Goal: Task Accomplishment & Management: Manage account settings

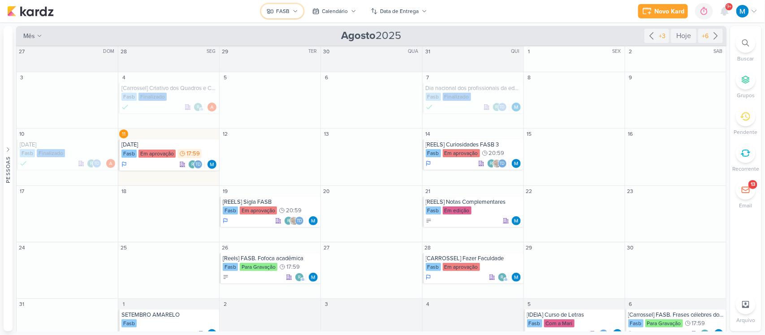
click at [283, 9] on div "FASB" at bounding box center [282, 11] width 13 height 8
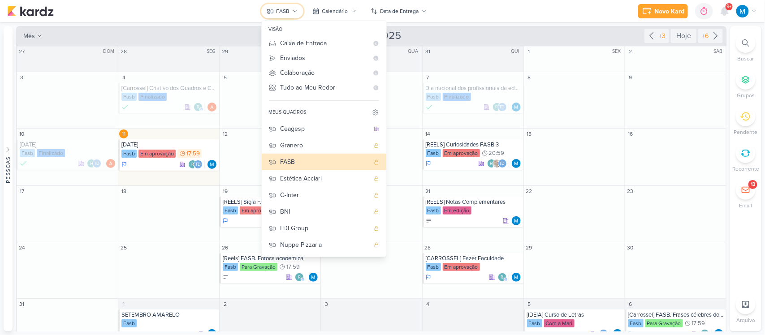
click at [283, 9] on div "FASB" at bounding box center [282, 11] width 13 height 8
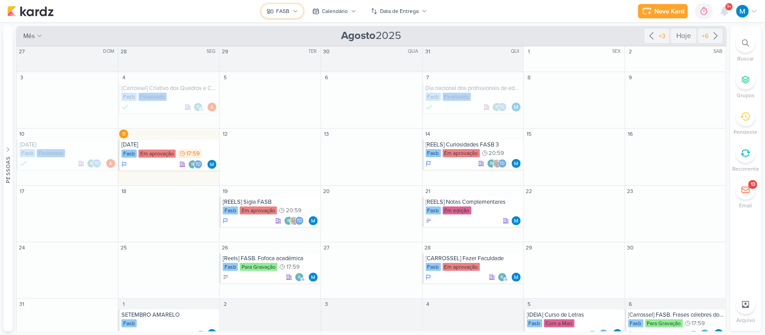
click at [283, 9] on div "FASB" at bounding box center [282, 11] width 13 height 8
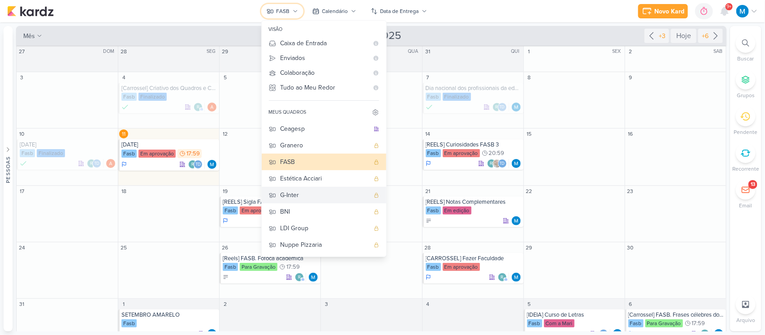
scroll to position [65, 0]
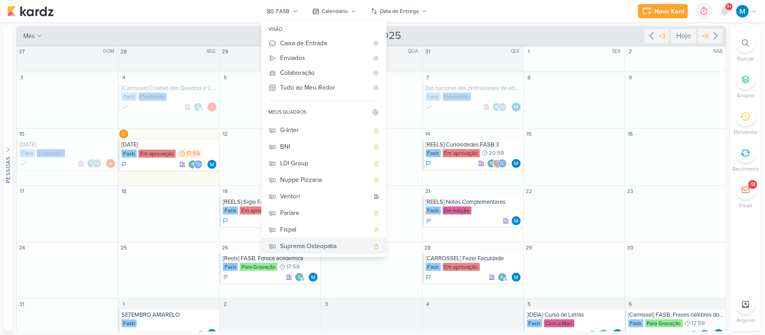
click at [309, 249] on div "Suprema Osteopatia" at bounding box center [324, 245] width 89 height 9
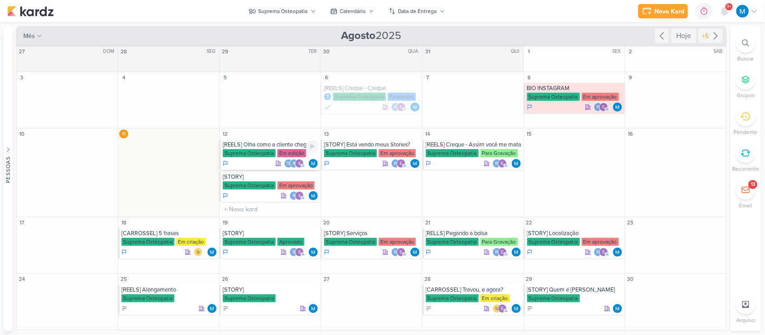
click at [268, 144] on div "[REELS] Olha como a cliente chega" at bounding box center [271, 144] width 96 height 7
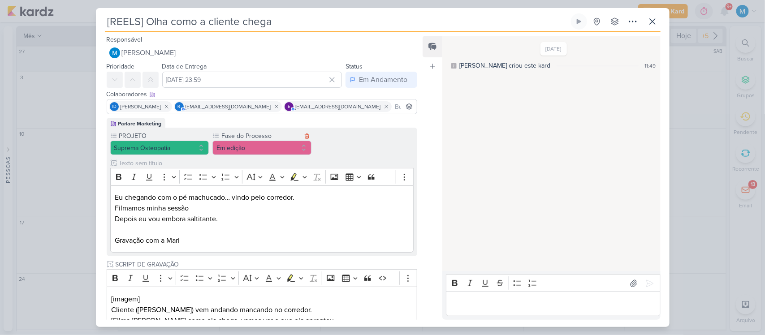
scroll to position [214, 0]
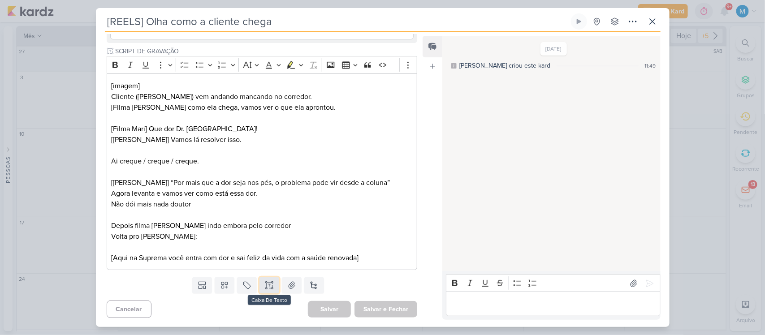
click at [272, 287] on icon at bounding box center [272, 285] width 0 height 4
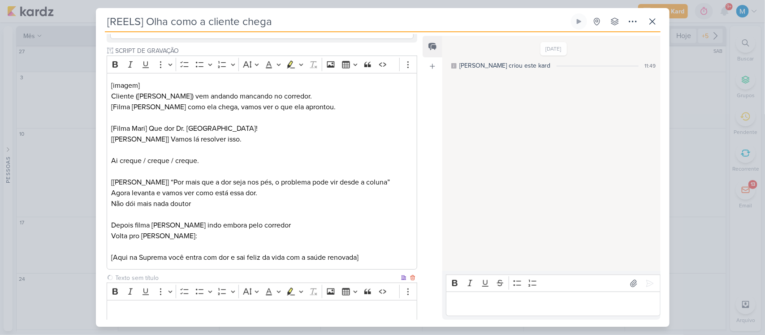
click at [173, 280] on input "text" at bounding box center [257, 277] width 286 height 9
type input "VÍDEO PARA APROVAÇÃO"
click at [167, 312] on p "Editor editing area: main" at bounding box center [261, 312] width 301 height 11
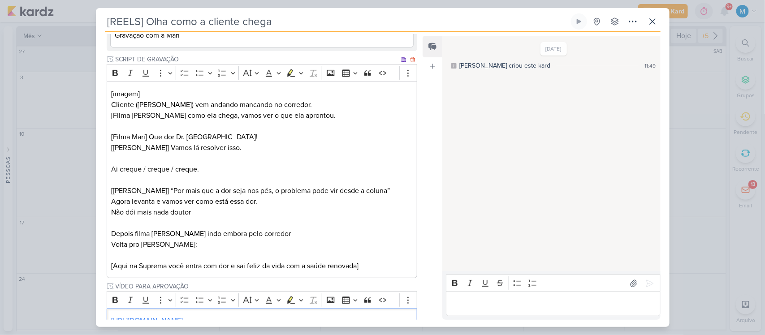
scroll to position [200, 0]
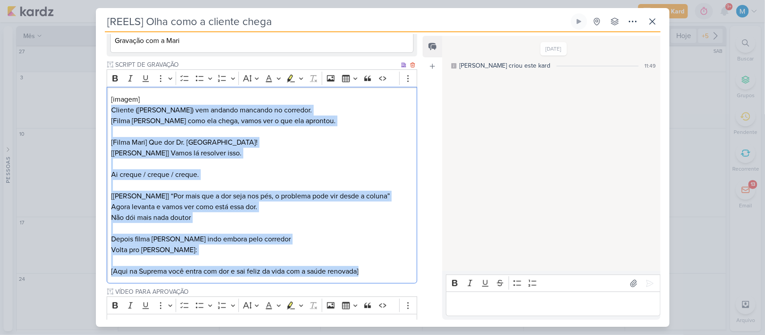
drag, startPoint x: 374, startPoint y: 272, endPoint x: 107, endPoint y: 114, distance: 310.0
click at [107, 114] on div "[imagem] Cliente ([PERSON_NAME]) vem andando mancando no corredor. [Filma [PERS…" at bounding box center [262, 185] width 311 height 197
copy p "Cliente ([PERSON_NAME]) vem andando mancando no corredor. [Filma [PERSON_NAME]]…"
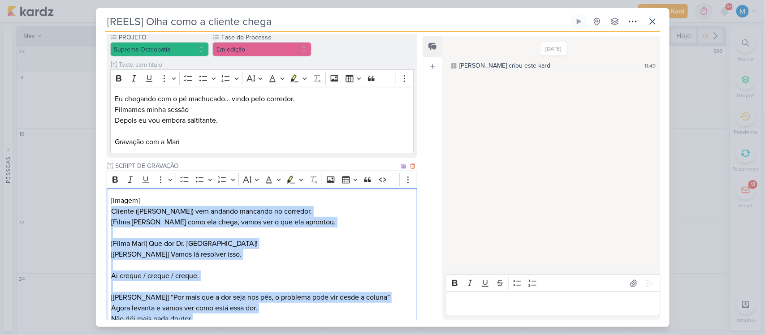
scroll to position [98, 0]
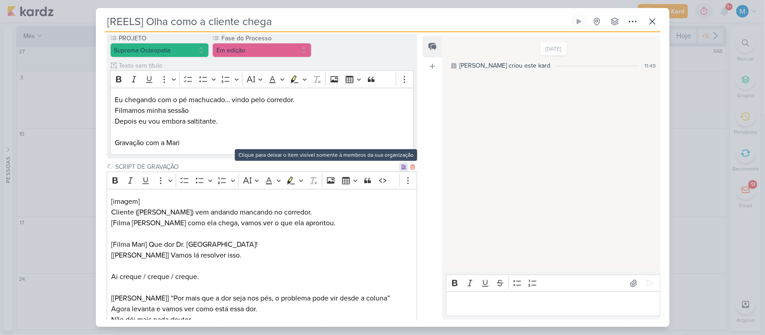
click at [401, 166] on icon at bounding box center [403, 166] width 5 height 5
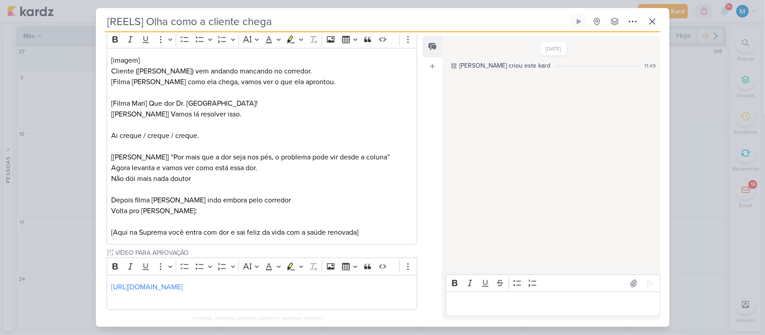
scroll to position [279, 0]
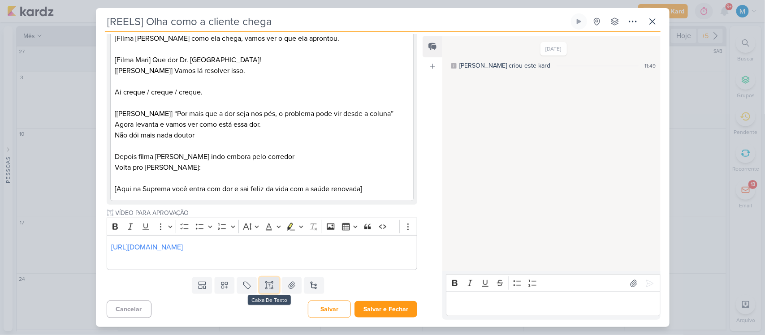
click at [266, 287] on icon at bounding box center [266, 285] width 0 height 4
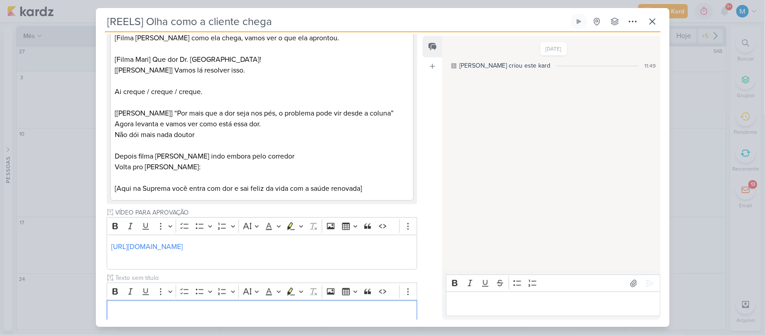
scroll to position [335, 0]
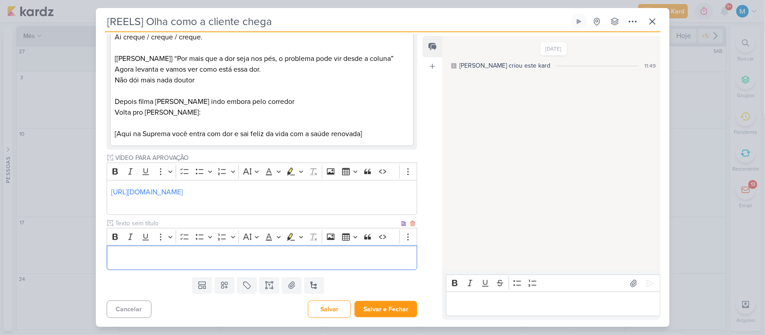
click at [133, 225] on input "text" at bounding box center [257, 223] width 286 height 9
type input "LEGENDA DO VÍDEO"
click at [134, 252] on p "Editor editing area: main" at bounding box center [261, 257] width 301 height 11
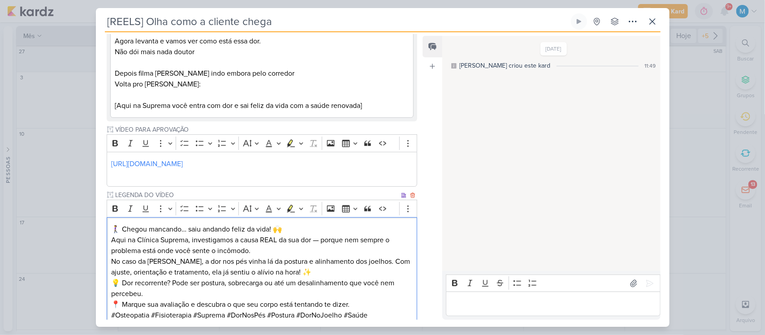
scroll to position [420, 0]
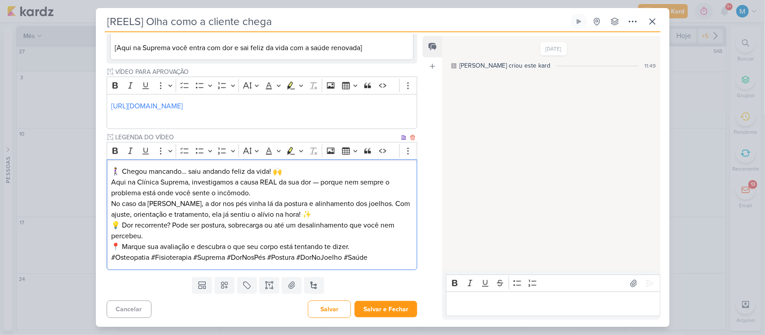
click at [319, 182] on p "🚶‍♀️ Chegou mancando… saiu andando feliz da vida! 🙌 Aqui na Clínica Suprema, in…" at bounding box center [261, 182] width 301 height 32
click at [145, 198] on p "No caso da [PERSON_NAME], a dor nos pés vinha lá da postura e alinhamento dos j…" at bounding box center [261, 208] width 301 height 21
click at [392, 258] on p "#Osteopatia #Fisioterapia #Suprema #DorNosPés #Postura #DorNoJoelho #Saúde" at bounding box center [261, 257] width 301 height 11
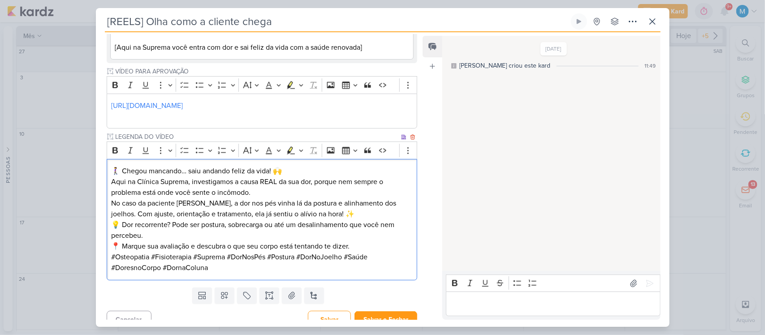
click at [401, 245] on p "💡 Dor recorrente? Pode ser postura, sobrecarga ou até um desalinhamento que voc…" at bounding box center [261, 235] width 301 height 32
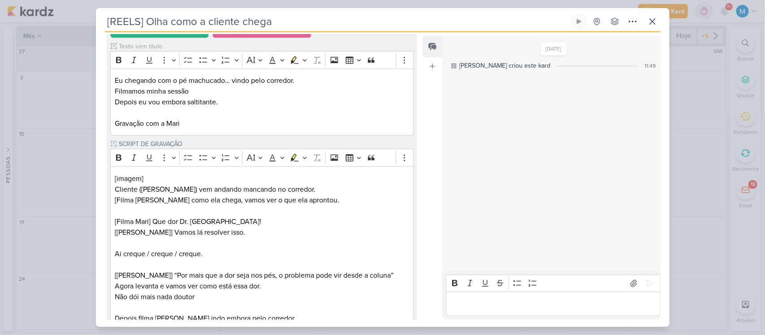
scroll to position [0, 0]
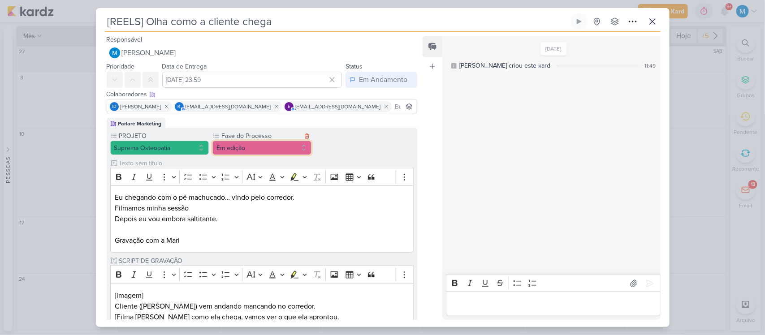
click at [279, 146] on button "Em edição" at bounding box center [261, 148] width 99 height 14
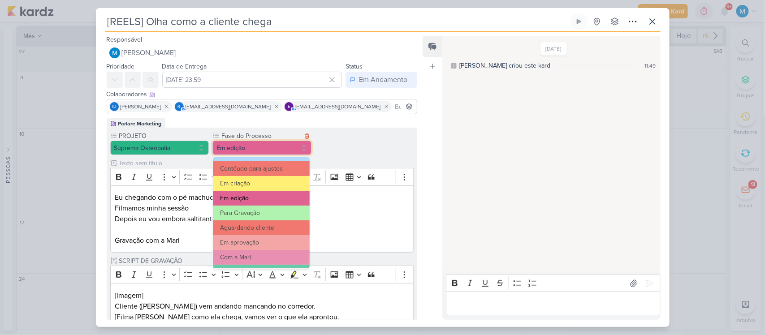
scroll to position [44, 0]
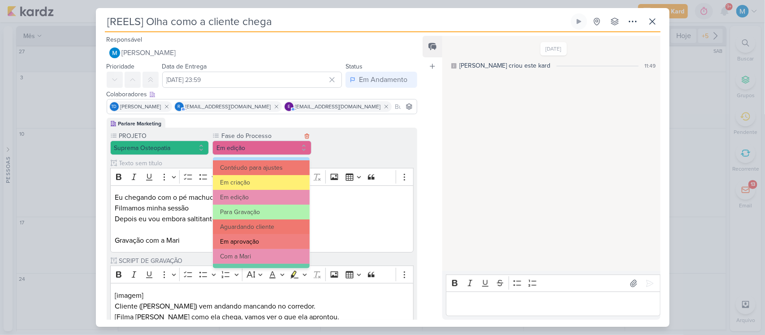
click at [258, 240] on button "Em aprovação" at bounding box center [261, 241] width 97 height 15
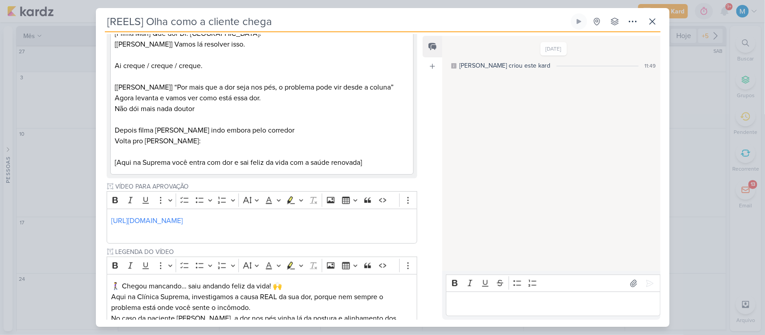
scroll to position [442, 0]
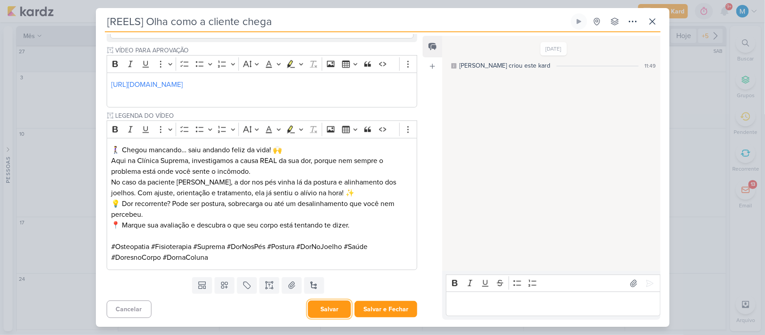
click at [331, 307] on button "Salvar" at bounding box center [329, 309] width 43 height 17
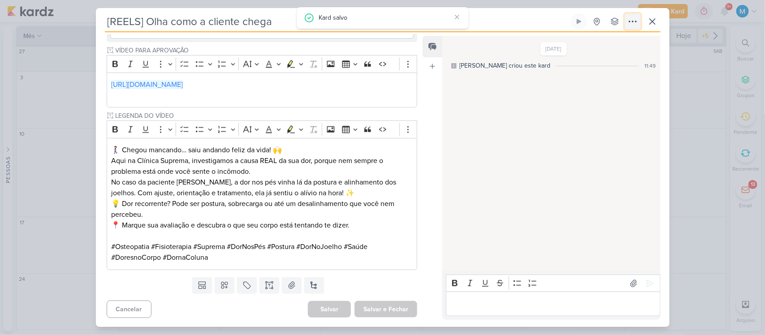
click at [629, 21] on icon at bounding box center [632, 21] width 7 height 1
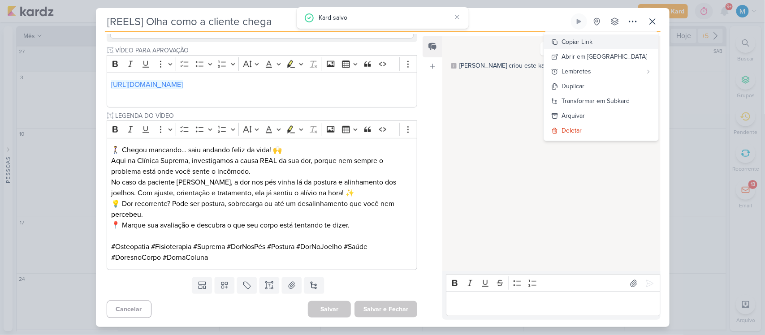
click at [615, 39] on button "Copiar Link" at bounding box center [601, 41] width 114 height 15
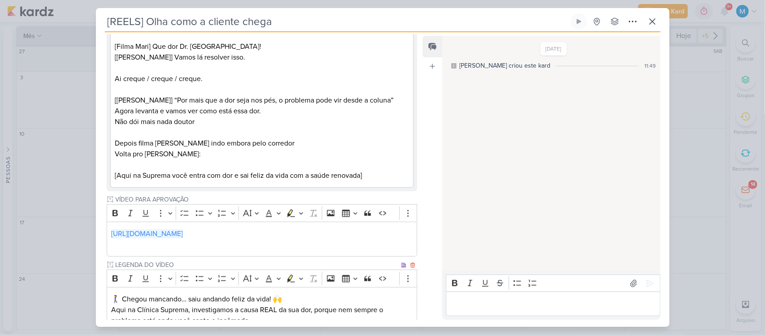
scroll to position [0, 0]
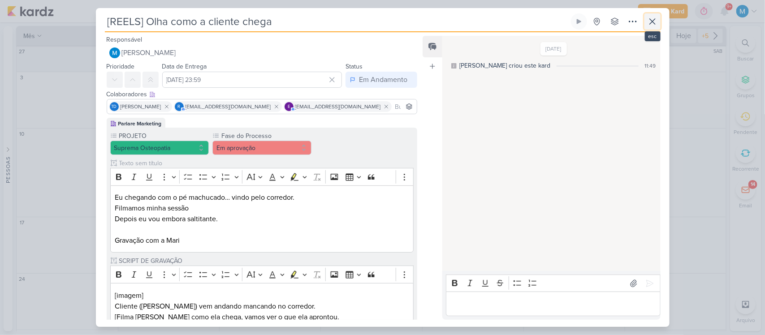
click at [649, 25] on icon at bounding box center [652, 21] width 11 height 11
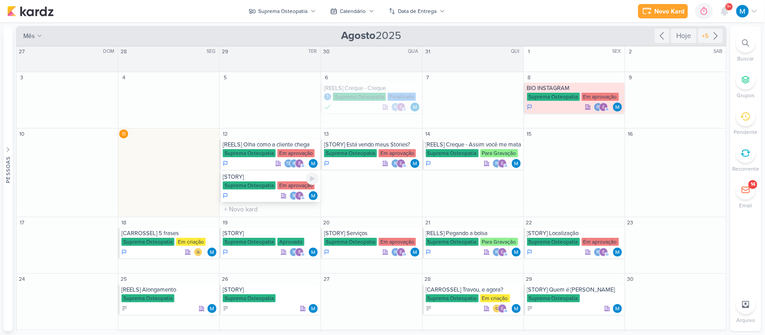
click at [249, 175] on div "[STORY]" at bounding box center [271, 176] width 96 height 7
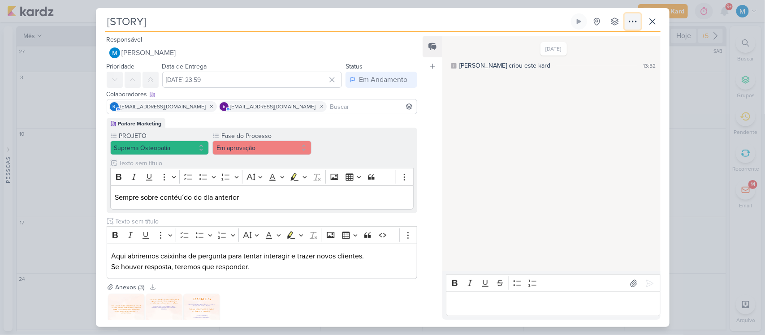
click at [628, 26] on icon at bounding box center [632, 21] width 11 height 11
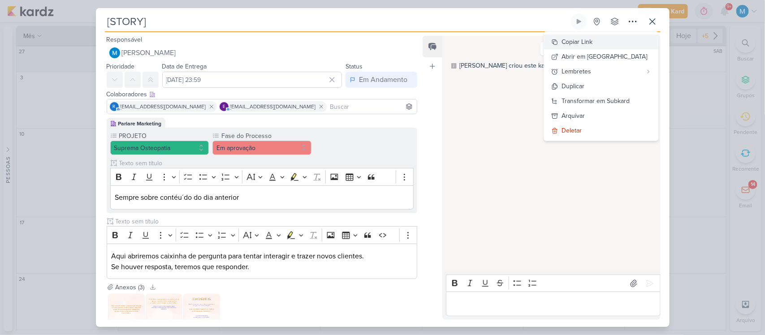
click at [593, 39] on div "Copiar Link" at bounding box center [577, 41] width 31 height 9
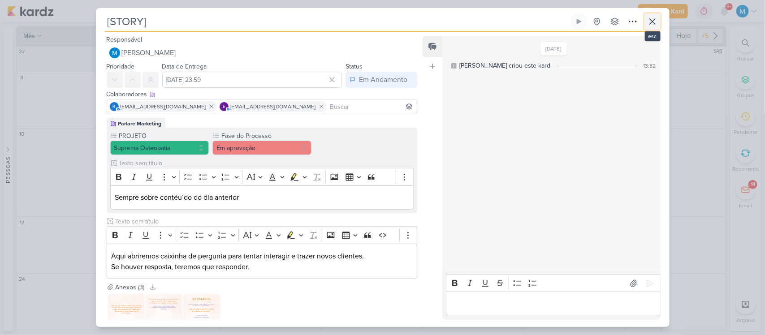
click at [655, 26] on icon at bounding box center [652, 21] width 11 height 11
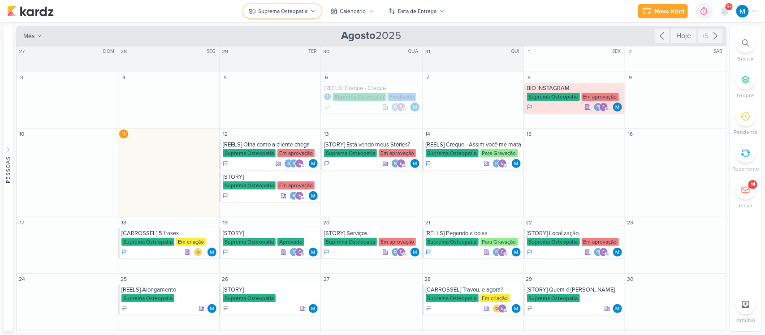
click at [302, 13] on div "Suprema Osteopatia" at bounding box center [282, 11] width 49 height 8
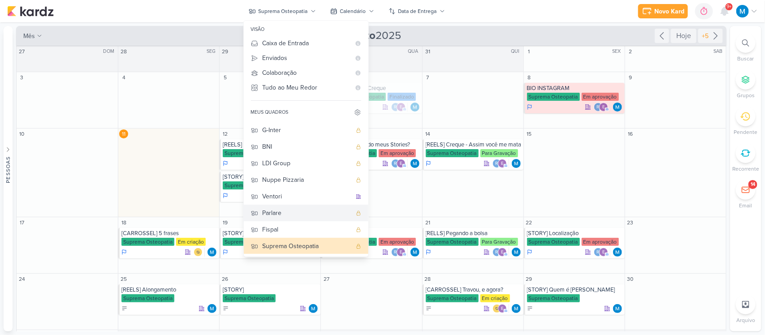
click at [292, 206] on button "Parlare" at bounding box center [306, 213] width 125 height 17
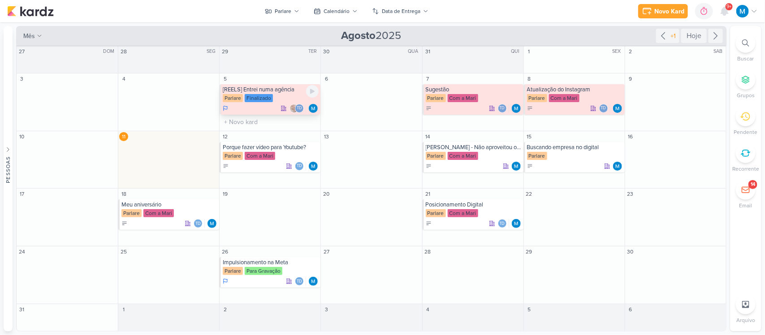
click at [284, 93] on div "[REELS] Entrei numa agência [GEOGRAPHIC_DATA] Finalizado Td" at bounding box center [269, 99] width 101 height 30
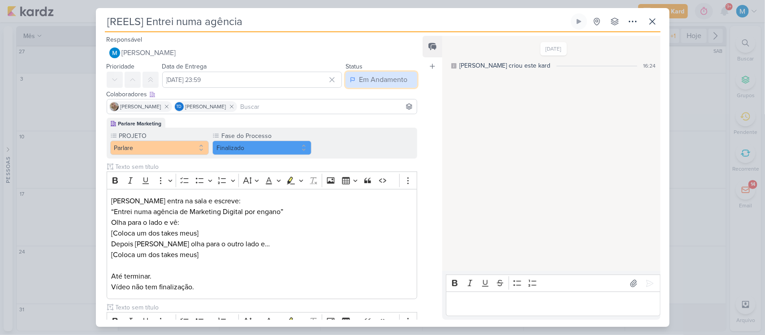
click at [375, 82] on div "Em Andamento" at bounding box center [383, 79] width 48 height 11
click at [379, 113] on button "Finalizado" at bounding box center [377, 114] width 80 height 15
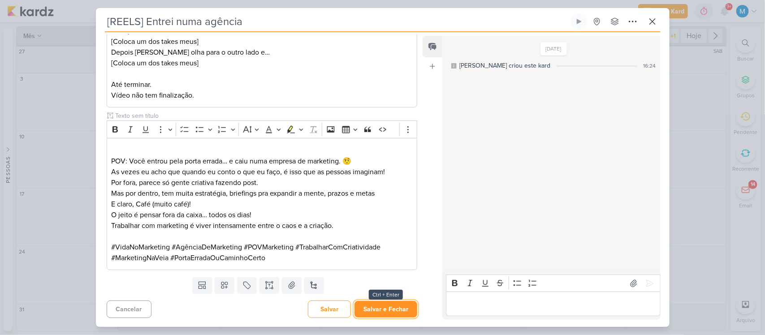
click at [386, 303] on button "Salvar e Fechar" at bounding box center [385, 309] width 63 height 17
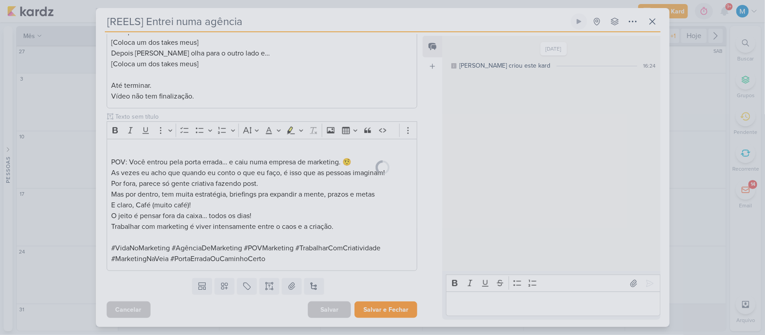
scroll to position [191, 0]
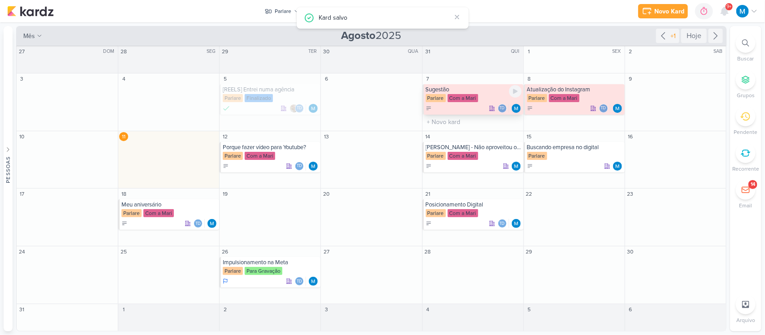
click at [453, 93] on div "Sugestão [GEOGRAPHIC_DATA] Com a Mari Td" at bounding box center [472, 99] width 101 height 30
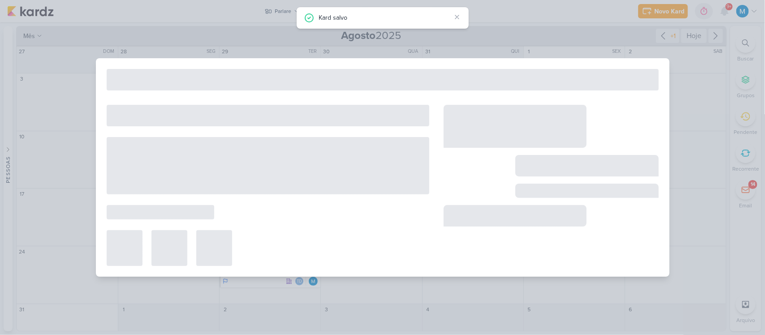
type input "Sugestão"
type input "[DATE] 23:59"
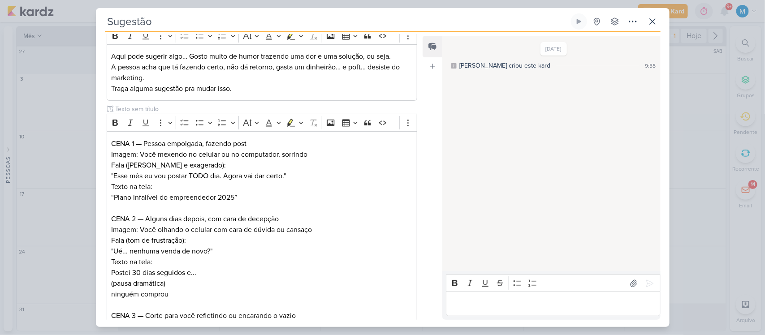
scroll to position [146, 0]
click at [250, 198] on p "Texto na tela: “Plano infalível do empreendedor 2025”" at bounding box center [261, 190] width 301 height 21
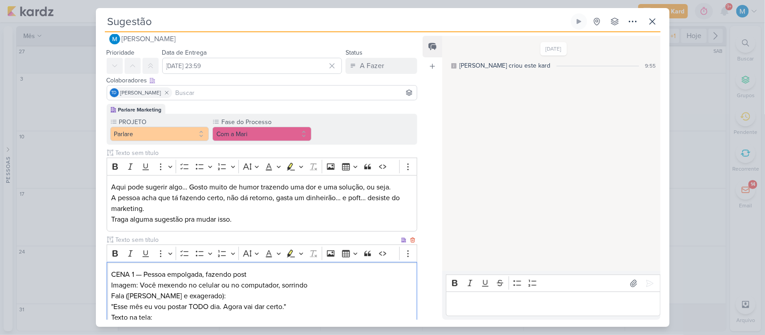
scroll to position [0, 0]
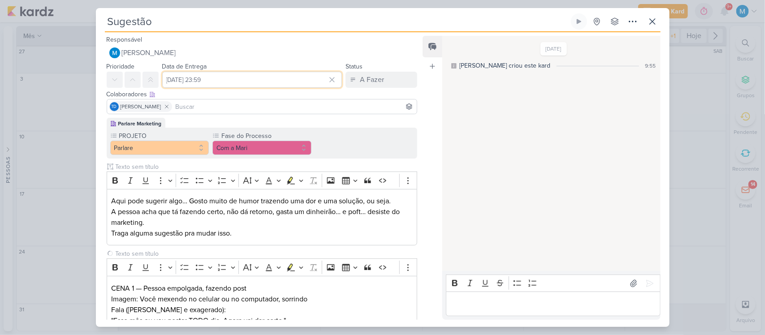
click at [231, 74] on input "[DATE] 23:59" at bounding box center [252, 80] width 180 height 16
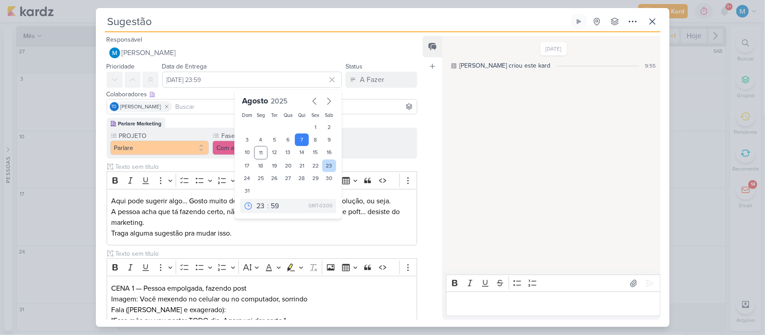
click at [326, 164] on div "23" at bounding box center [329, 165] width 14 height 13
type input "[DATE] 23:59"
click at [341, 305] on p "Fala ([PERSON_NAME] e exagerado): "Esse mês eu vou postar TODO dia. Agora vai d…" at bounding box center [261, 315] width 301 height 21
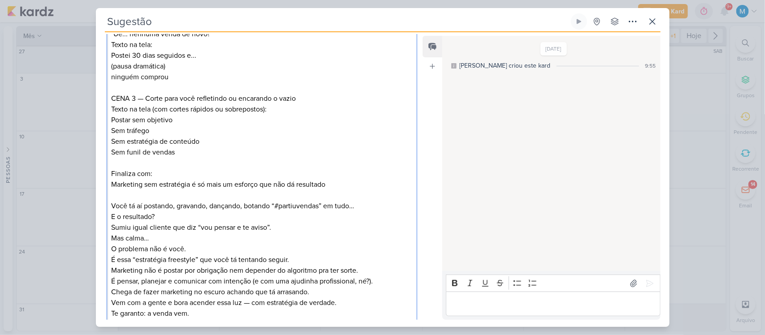
scroll to position [471, 0]
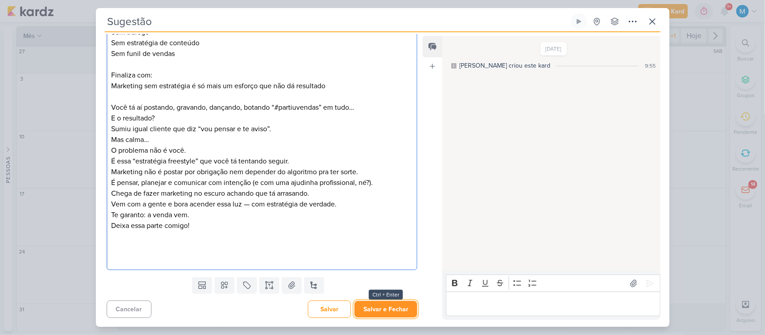
click at [388, 308] on button "Salvar e Fechar" at bounding box center [385, 309] width 63 height 17
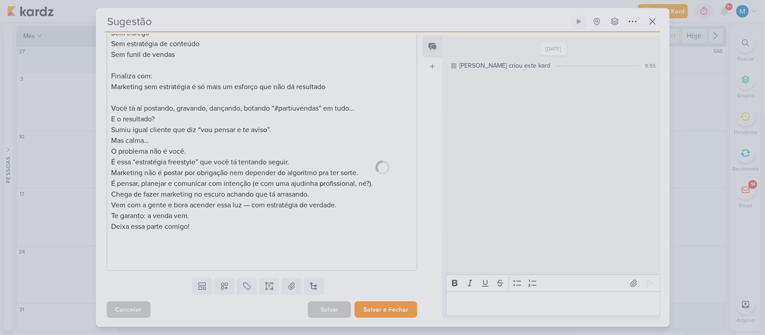
scroll to position [470, 0]
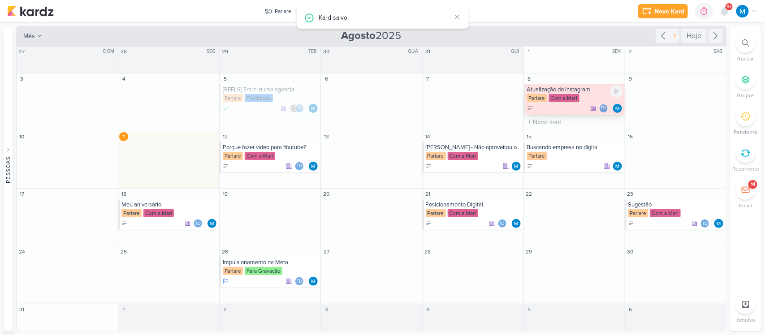
click at [570, 90] on div "Atualização do Instagram" at bounding box center [575, 89] width 96 height 7
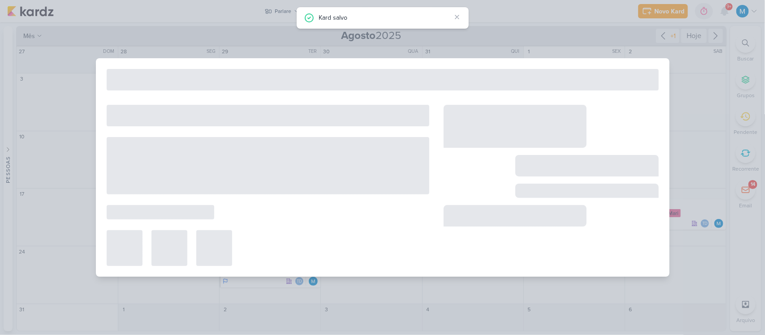
type input "Atualização do Instagram"
type input "[DATE] 23:59"
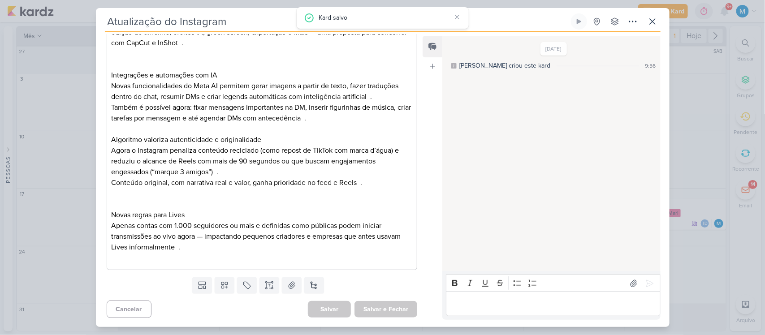
scroll to position [0, 0]
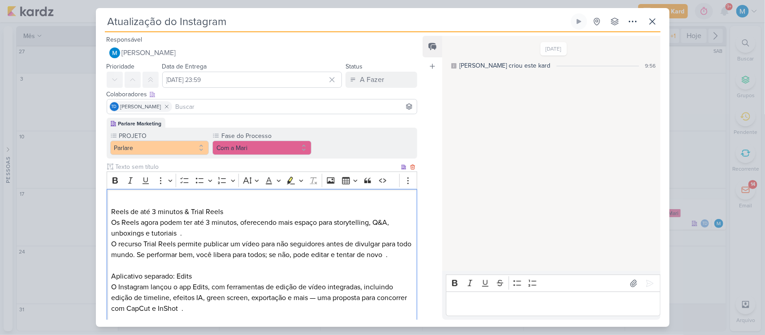
click at [112, 211] on p "Reels de até 3 minutos & Trial Reels" at bounding box center [261, 211] width 301 height 11
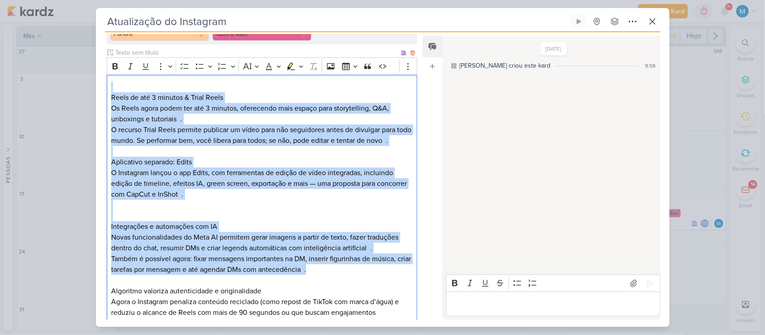
scroll to position [76, 0]
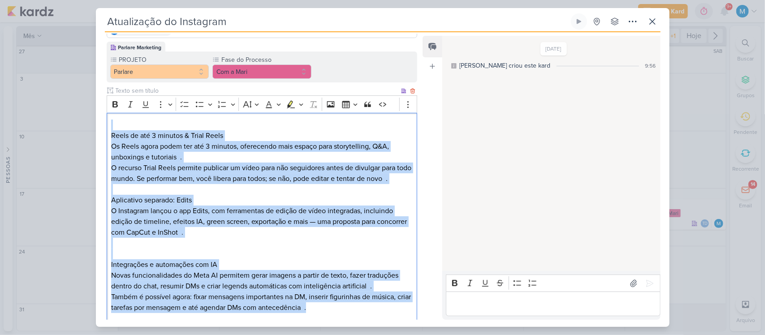
drag, startPoint x: 334, startPoint y: 247, endPoint x: 109, endPoint y: 39, distance: 306.5
click at [109, 39] on div "Responsável [PERSON_NAME] Nenhum contato encontrado create new contact Novo Con…" at bounding box center [258, 177] width 325 height 286
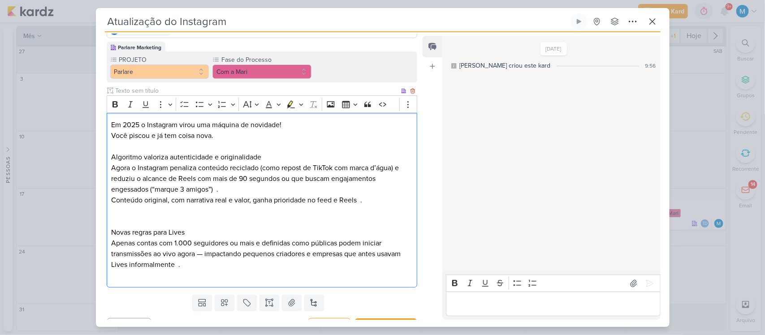
click at [110, 159] on div "Em 2025 o Instagram virou uma máquina de novidade! Você piscou e já tem coisa n…" at bounding box center [262, 200] width 311 height 175
click at [111, 167] on p "Agora o Instagram penaliza conteúdo reciclado (como repost de TikTok com marca …" at bounding box center [261, 179] width 301 height 32
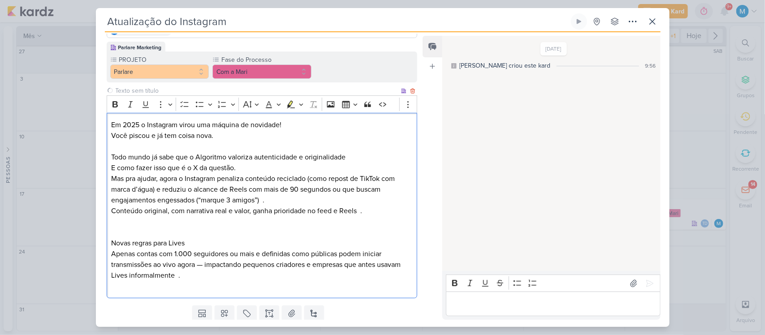
click at [218, 177] on p "Mas pra ajudar, agora o Instagram penaliza conteúdo reciclado (como repost de T…" at bounding box center [261, 189] width 301 height 32
click at [254, 176] on p "Mas pra ajudar, agora o Instagram vai penaliza conteúdo reciclado (como repost …" at bounding box center [261, 189] width 301 height 32
click at [289, 178] on p "Mas pra ajudar, agora o Instagram vai penalizar conteúdo reciclado (como repost…" at bounding box center [261, 189] width 301 height 32
click at [323, 178] on p "Mas pra ajudar, agora o Instagram vai penalizar conteúdos reciclados (como repo…" at bounding box center [261, 189] width 301 height 32
click at [173, 189] on p "Mas pra ajudar, agora o Instagram vai penalizar conteúdos reciclados como repos…" at bounding box center [261, 189] width 301 height 32
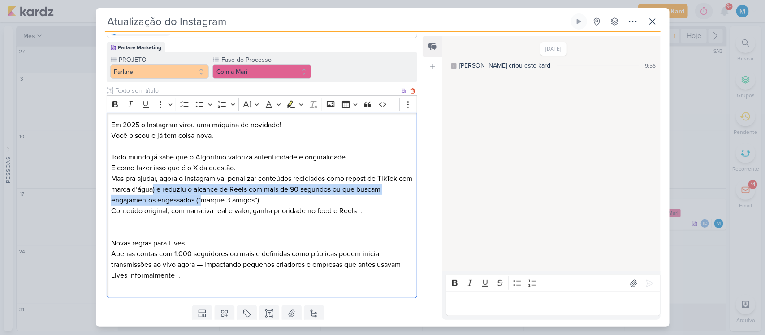
drag, startPoint x: 168, startPoint y: 189, endPoint x: 202, endPoint y: 199, distance: 34.7
click at [202, 199] on p "Mas pra ajudar, agora o Instagram vai penalizar conteúdos reciclados como repos…" at bounding box center [261, 189] width 301 height 32
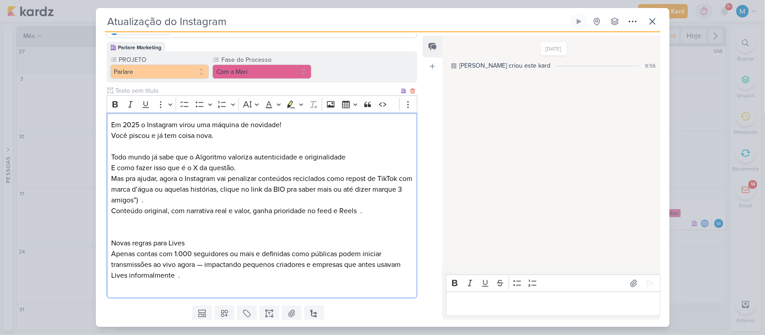
click at [202, 199] on p "Mas pra ajudar, agora o Instagram vai penalizar conteúdos reciclados como repos…" at bounding box center [261, 189] width 301 height 32
click at [193, 227] on p "Editor editing area: main" at bounding box center [261, 232] width 301 height 11
click at [311, 211] on p "Agora teremos de ser ainda mais originais e com narrativa real e valor, ganha p…" at bounding box center [261, 216] width 301 height 21
click at [248, 210] on p "Agora teremos de ser ainda mais originais e com narrativa real e de valor, ganh…" at bounding box center [261, 216] width 301 height 21
click at [337, 209] on p "Agora teremos de ser ainda mais originais, com narrativa real e de valor, ganha…" at bounding box center [261, 216] width 301 height 21
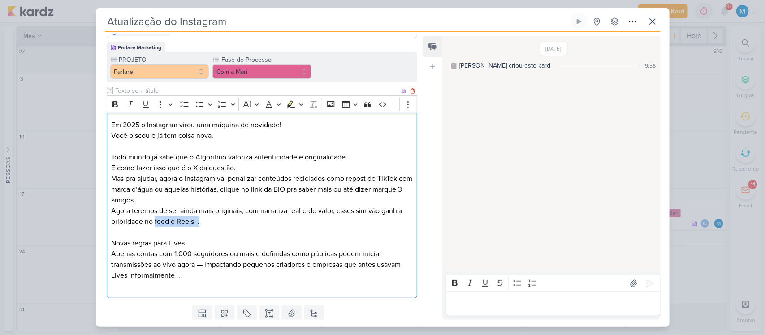
drag, startPoint x: 155, startPoint y: 218, endPoint x: 230, endPoint y: 224, distance: 75.5
click at [230, 224] on p "Agora teremos de ser ainda mais originais, com narrativa real e de valor, esses…" at bounding box center [261, 216] width 301 height 21
click at [267, 219] on p "Agora teremos de ser ainda mais originais, com narrativa real e de valor, esses…" at bounding box center [261, 216] width 301 height 21
click at [321, 227] on p "Editor editing area: main" at bounding box center [261, 232] width 301 height 11
click at [322, 221] on p "Agora teremos de ser ainda mais originais, com narrativa real e de valor, esses…" at bounding box center [261, 216] width 301 height 21
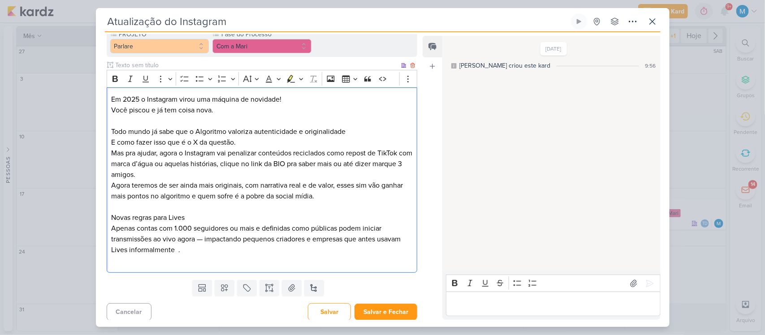
scroll to position [104, 0]
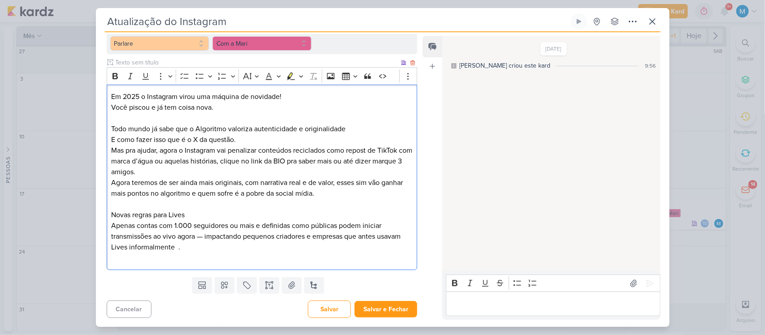
click at [160, 202] on p "Editor editing area: main" at bounding box center [261, 204] width 301 height 11
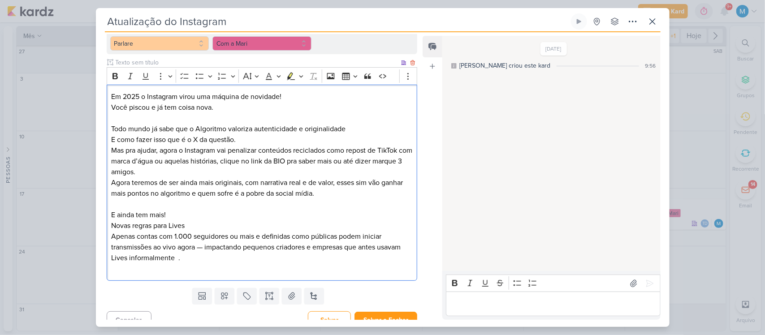
click at [169, 223] on p "Novas regras para Lives" at bounding box center [261, 225] width 301 height 11
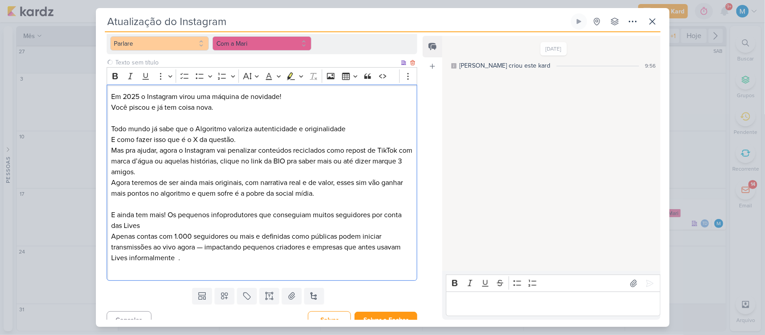
click at [165, 224] on p "E ainda tem mais! Os pequenos infoprodutores que conseguiam muitos seguidores p…" at bounding box center [261, 220] width 301 height 21
click at [174, 236] on p "Apenas contas com 1.000 seguidores ou mais e definidas como públicas podem inic…" at bounding box center [261, 247] width 301 height 32
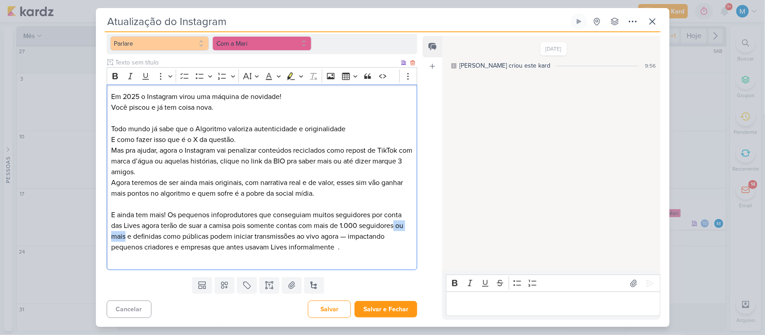
drag, startPoint x: 398, startPoint y: 225, endPoint x: 126, endPoint y: 238, distance: 272.2
click at [126, 238] on p "E ainda tem mais! Os pequenos infoprodutores que conseguiam muitos seguidores p…" at bounding box center [261, 231] width 301 height 43
click at [206, 234] on p "E ainda tem mais! Os pequenos infoprodutores que conseguiam muitos seguidores p…" at bounding box center [261, 231] width 301 height 43
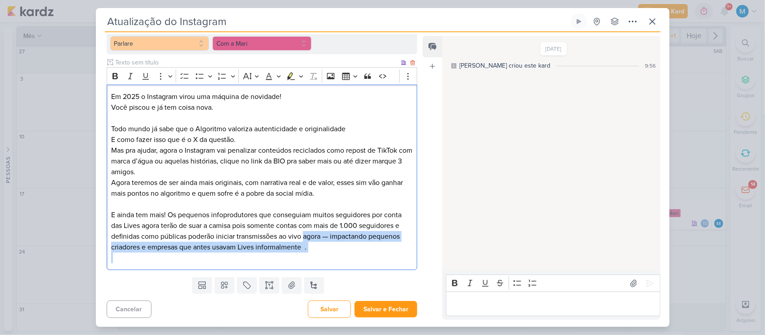
drag, startPoint x: 305, startPoint y: 235, endPoint x: 311, endPoint y: 258, distance: 24.0
click at [311, 258] on div "Em 2025 o Instagram virou uma máquina de novidade! Você piscou e já tem coisa n…" at bounding box center [262, 178] width 311 height 186
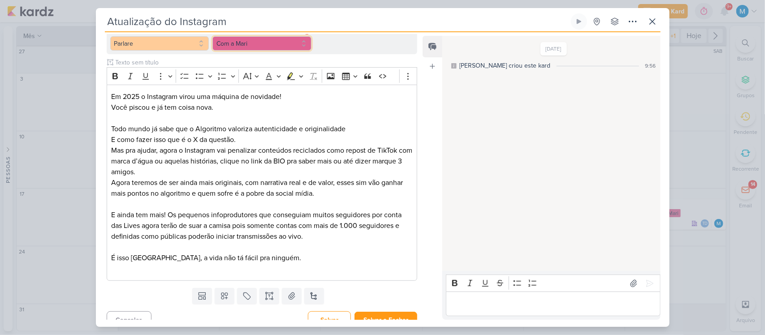
click at [290, 42] on button "Com a Mari" at bounding box center [261, 43] width 99 height 14
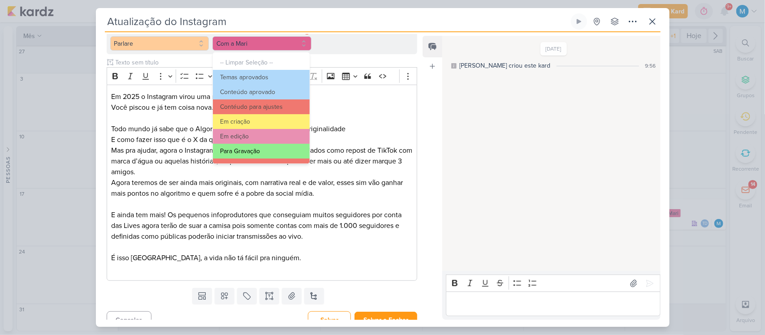
click at [261, 146] on button "Para Gravação" at bounding box center [261, 151] width 97 height 15
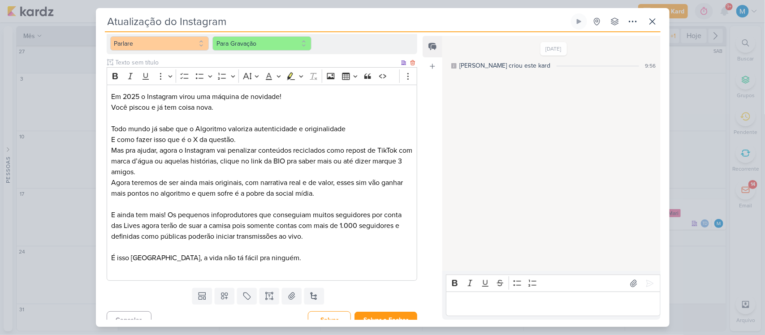
scroll to position [0, 0]
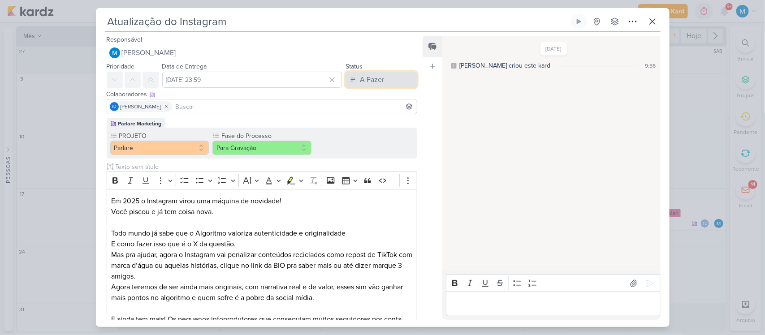
click at [372, 81] on div "A Fazer" at bounding box center [372, 79] width 24 height 11
click at [386, 125] on div "Em Andamento" at bounding box center [374, 129] width 42 height 9
click at [473, 297] on div "Editor editing area: main" at bounding box center [553, 304] width 214 height 25
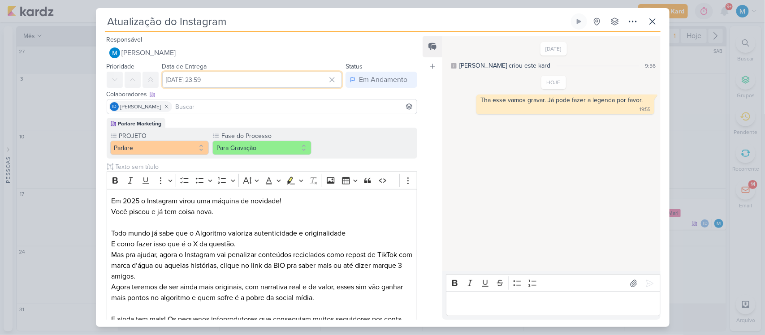
click at [217, 81] on input "[DATE] 23:59" at bounding box center [252, 80] width 180 height 16
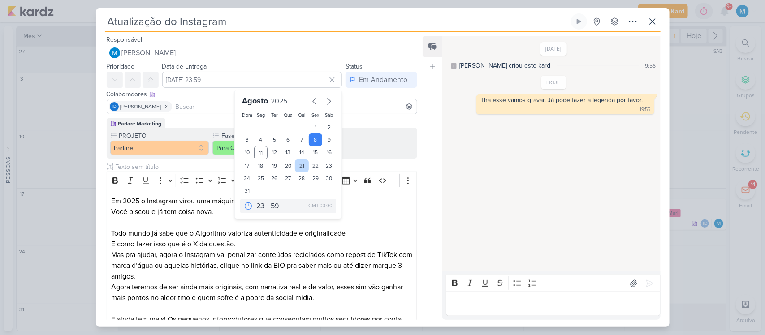
click at [297, 166] on div "21" at bounding box center [302, 165] width 14 height 13
type input "[DATE] 23:59"
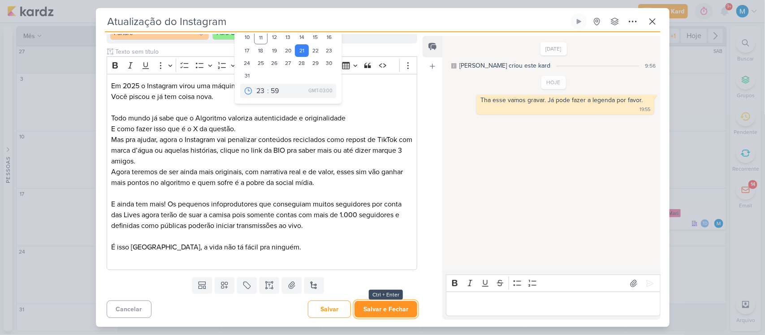
click at [387, 310] on button "Salvar e Fechar" at bounding box center [385, 309] width 63 height 17
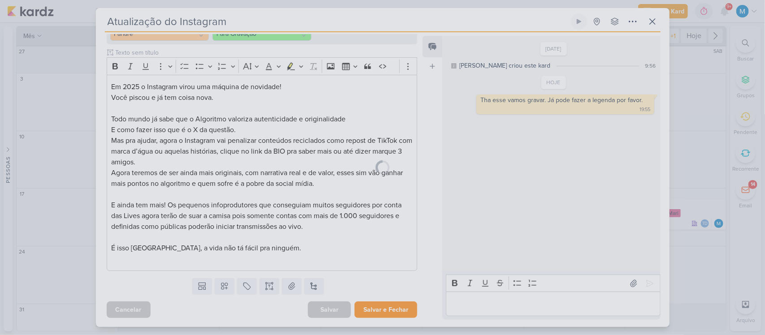
scroll to position [114, 0]
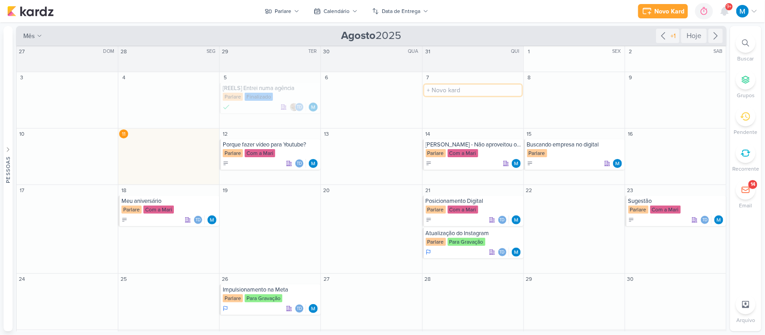
click at [446, 86] on input "text" at bounding box center [472, 90] width 97 height 11
type input "V"
type input "[REELS] Entrevista com a Gabi"
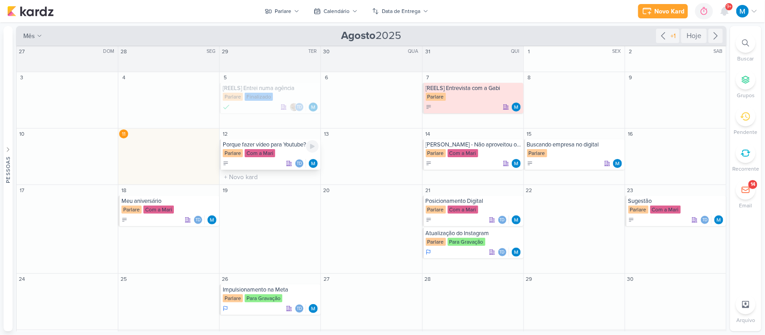
click at [269, 144] on div "Porque fazer vídeo para Youtube?" at bounding box center [271, 144] width 96 height 7
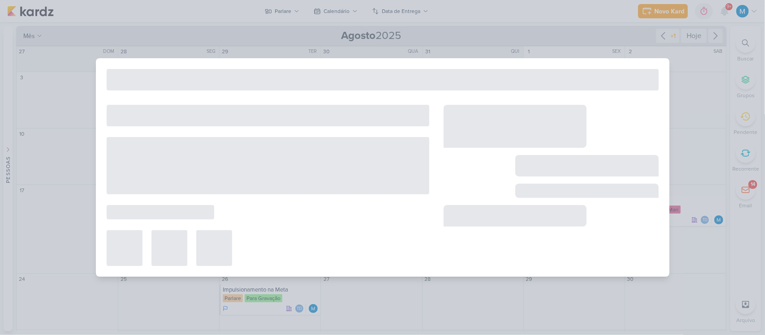
type input "Porque fazer vídeo para Youtube?"
type input "[DATE] 23:59"
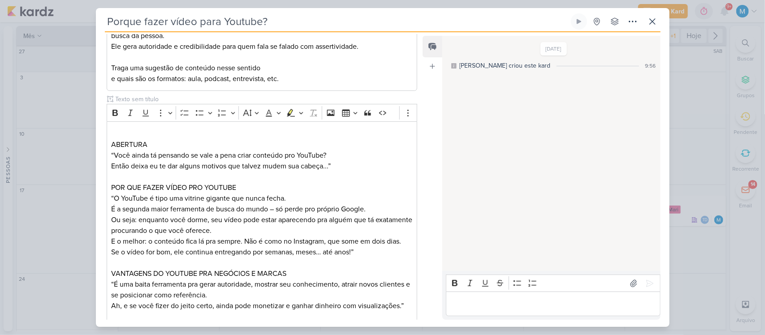
scroll to position [176, 0]
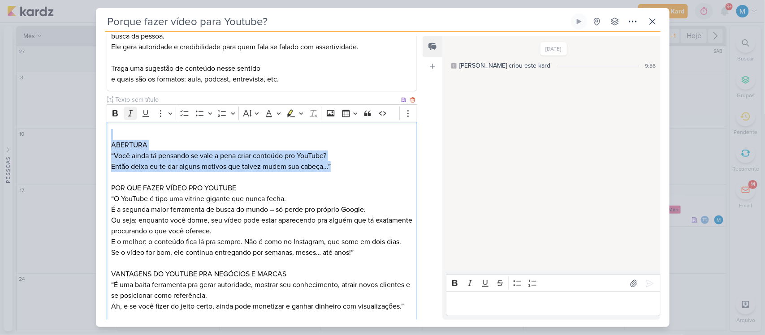
drag, startPoint x: 339, startPoint y: 169, endPoint x: 125, endPoint y: 116, distance: 220.3
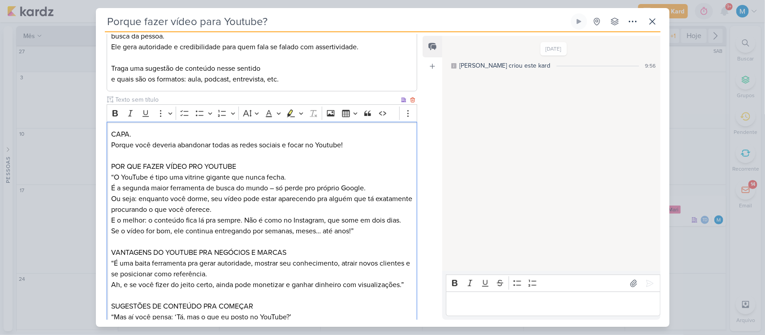
click at [271, 157] on p "Editor editing area: main" at bounding box center [261, 155] width 301 height 11
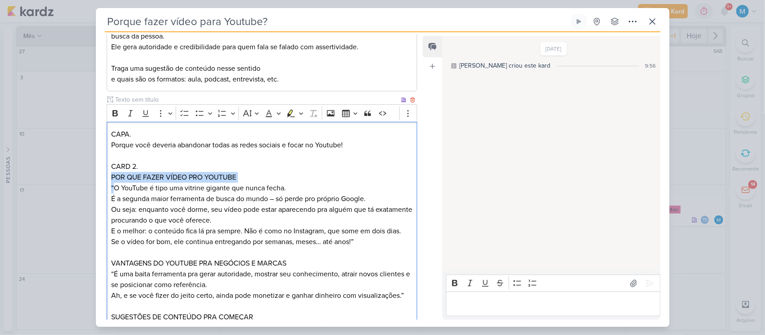
drag, startPoint x: 113, startPoint y: 184, endPoint x: 109, endPoint y: 176, distance: 9.0
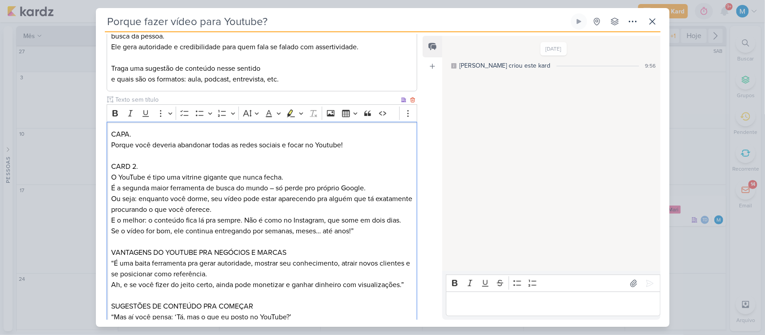
click at [302, 215] on p "E o melhor: o conteúdo fica lá pra sempre. Não é como no Instagram, que some em…" at bounding box center [261, 225] width 301 height 21
click at [283, 205] on p "O YouTube é tipo uma vitrine gigante que nunca fecha. É a segunda maior ferrame…" at bounding box center [261, 193] width 301 height 43
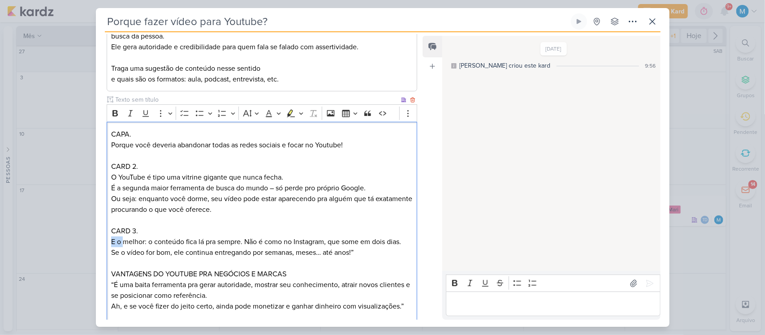
drag, startPoint x: 122, startPoint y: 240, endPoint x: 92, endPoint y: 240, distance: 30.5
click at [92, 240] on div "Porque fazer vídeo para Youtube? Criado por mim" at bounding box center [382, 167] width 765 height 335
click at [193, 240] on p "O melhor: o conteúdo fica lá pra sempre. Não é como no Instagram, que some em d…" at bounding box center [261, 246] width 301 height 21
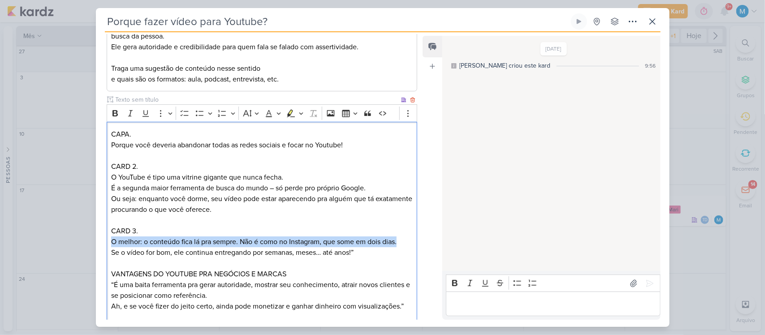
drag, startPoint x: 110, startPoint y: 243, endPoint x: 410, endPoint y: 241, distance: 300.1
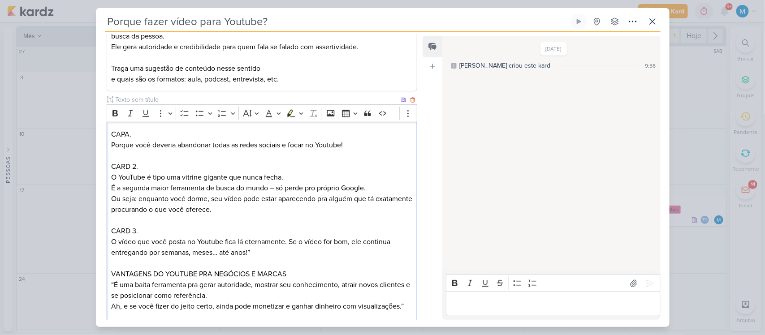
click at [315, 254] on p "O vídeo que você posta no Youtube fica lá eternamente. Se o vídeo for bom, ele …" at bounding box center [261, 246] width 301 height 21
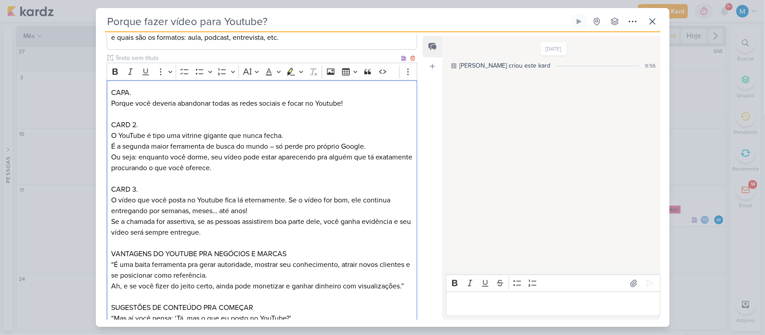
scroll to position [218, 0]
drag, startPoint x: 301, startPoint y: 254, endPoint x: 109, endPoint y: 251, distance: 192.6
click at [404, 284] on p "⁠⁠⁠⁠⁠⁠⁠A maior vantagem do Youtube é que ela é uma baita ferramenta pra gerar a…" at bounding box center [261, 275] width 301 height 32
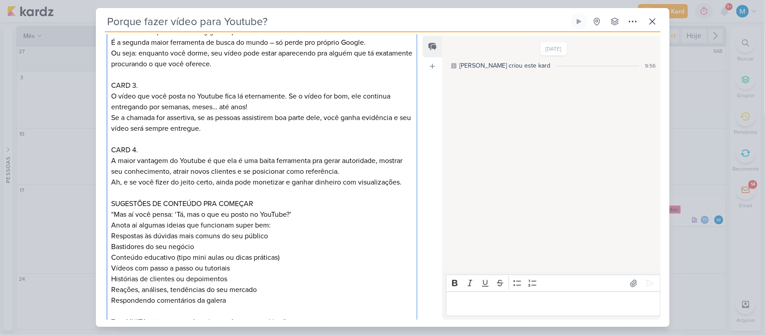
scroll to position [322, 0]
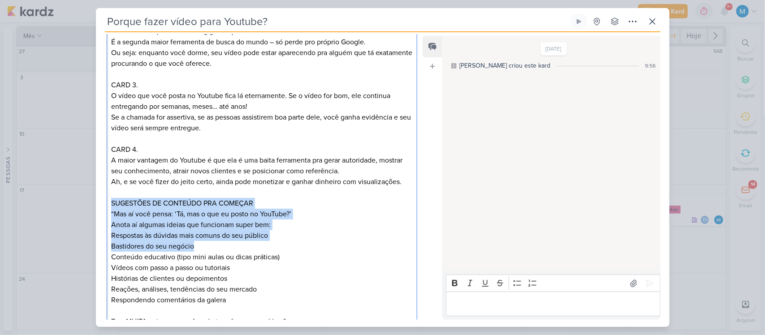
drag, startPoint x: 206, startPoint y: 245, endPoint x: 103, endPoint y: 205, distance: 109.9
click at [103, 205] on div "Parlare Marketing PROJETO [GEOGRAPHIC_DATA] Fase do Processo" at bounding box center [258, 158] width 325 height 724
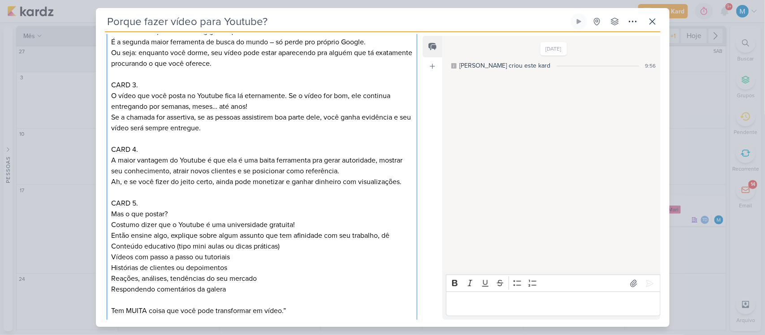
click at [233, 247] on p "Conteúdo educativo (tipo mini aulas ou dicas práticas)" at bounding box center [261, 246] width 301 height 11
click at [215, 246] on p "Então ensine algo, explique sobre algum assunto que tem afinidade com seu traba…" at bounding box center [261, 240] width 301 height 21
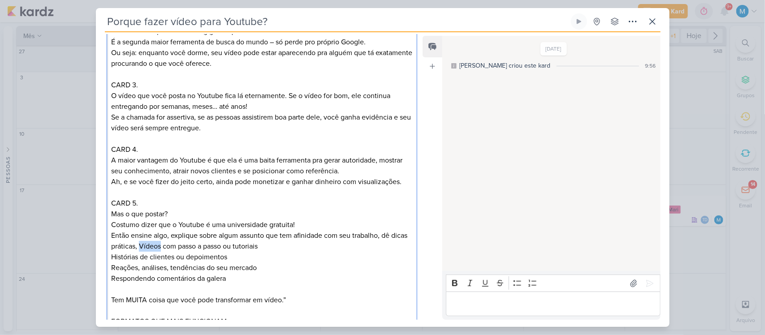
click at [180, 244] on p "Então ensine algo, explique sobre algum assunto que tem afinidade com seu traba…" at bounding box center [261, 240] width 301 height 21
click at [318, 247] on p "Então ensine algo, explique sobre algum assunto que tem afinidade com seu traba…" at bounding box center [261, 240] width 301 height 21
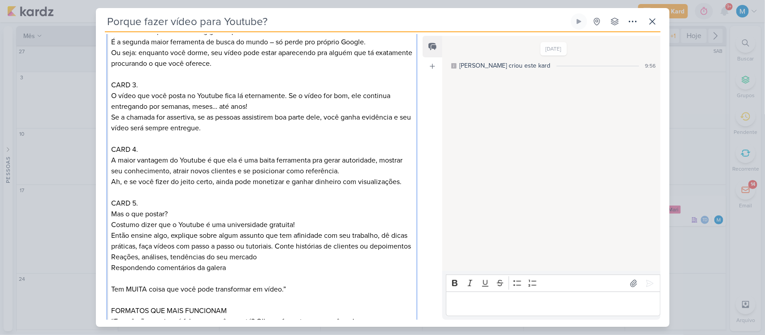
click at [180, 252] on p "Então ensine algo, explique sobre algum assunto que tem afinidade com seu traba…" at bounding box center [261, 240] width 301 height 21
click at [346, 259] on p "Então ensine algo, explique sobre algum assunto que tem afinidade com seu traba…" at bounding box center [261, 246] width 301 height 32
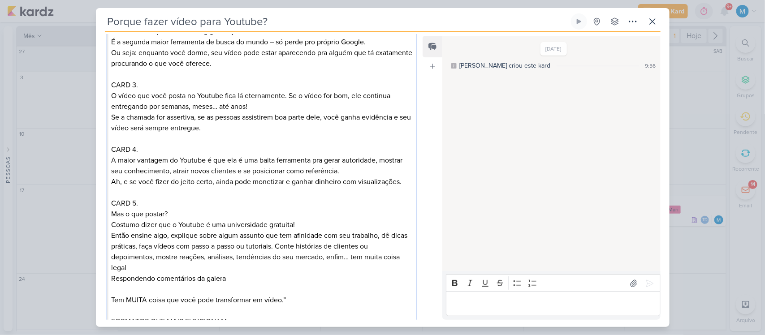
click at [295, 244] on p "Então ensine algo, explique sobre algum assunto que tem afinidade com seu traba…" at bounding box center [261, 251] width 301 height 43
click at [214, 261] on p "Então ensine algo, explique sobre algum assunto que tem afinidade com seu traba…" at bounding box center [261, 251] width 301 height 43
click at [202, 269] on p "Então ensine algo, explique sobre algum assunto que tem afinidade com seu traba…" at bounding box center [261, 251] width 301 height 43
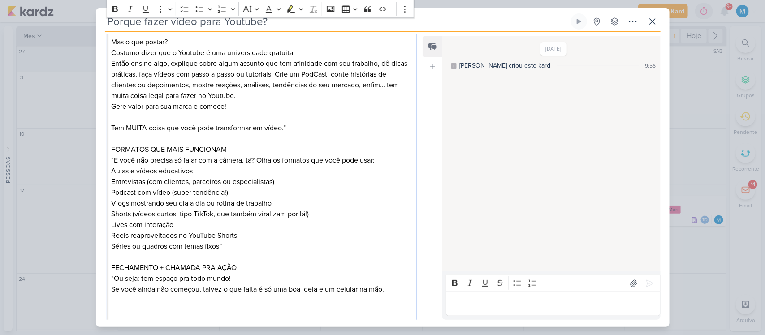
scroll to position [546, 0]
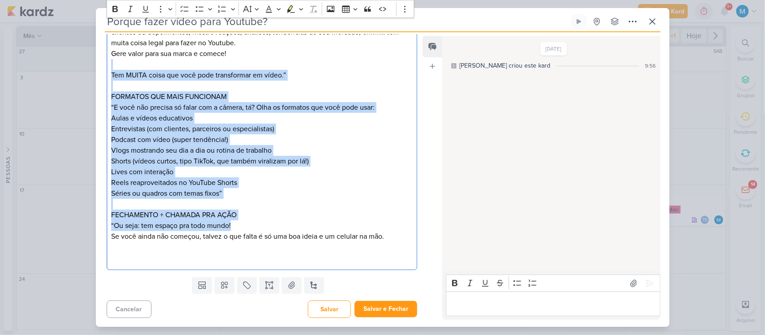
click at [270, 222] on p "FECHAMENTO + CHAMADA PRA AÇÃO “Ou seja: tem espaço pra todo mundo! Se você aind…" at bounding box center [261, 231] width 301 height 43
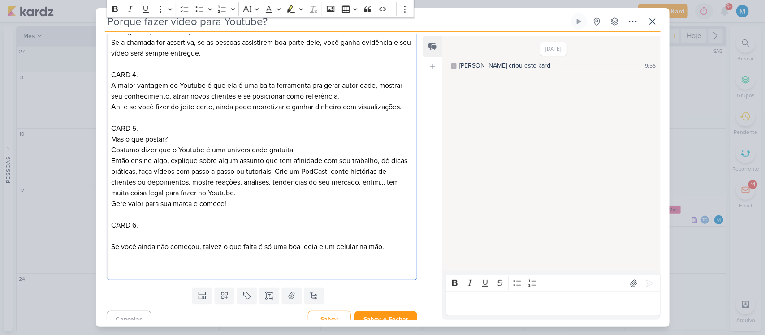
scroll to position [407, 0]
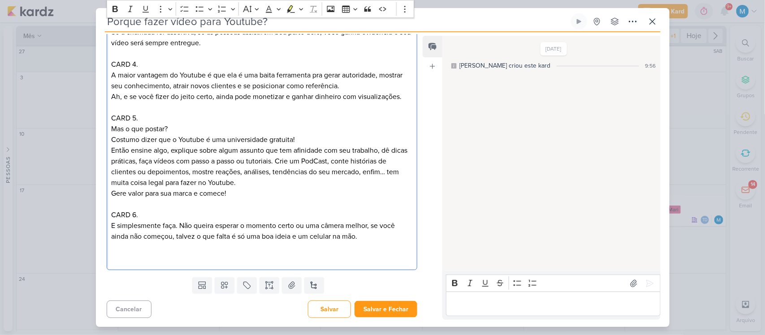
click at [290, 236] on p "⁠⁠⁠⁠⁠⁠⁠E simplesmente faça. Não queira esperar o momento certo ou uma câmera me…" at bounding box center [261, 236] width 301 height 32
click at [399, 242] on p "⁠⁠⁠⁠⁠⁠⁠E simplesmente faça. Não queira esperar o momento certo ou uma câmera me…" at bounding box center [261, 236] width 301 height 32
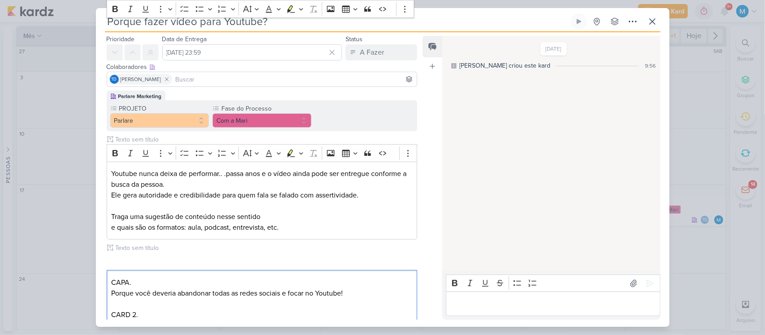
scroll to position [0, 0]
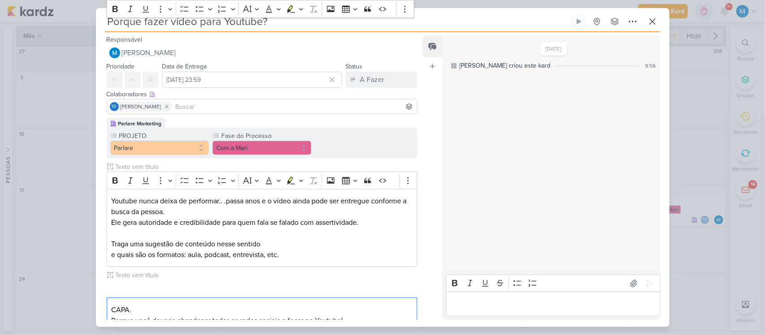
drag, startPoint x: 137, startPoint y: 238, endPoint x: 18, endPoint y: -11, distance: 275.5
click at [18, 0] on html "1.99.0 [GEOGRAPHIC_DATA] Ctrl + k 0h0m Sessão desligada... Hoje 0h0m Semana 0h0…" at bounding box center [382, 167] width 765 height 335
copy div "LORE. Ipsumd sita consect adipiscin elits do eiusm tempori u labor et Dolorem! …"
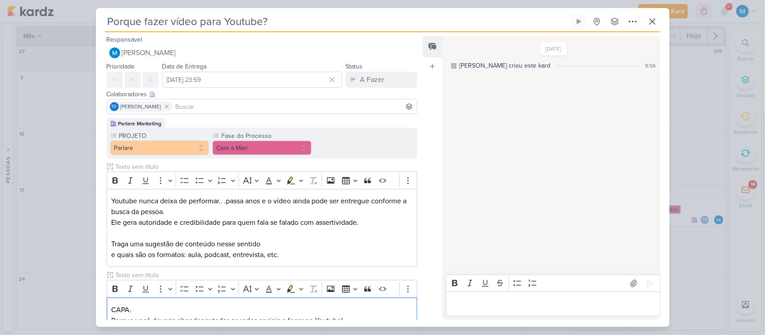
scroll to position [12, 0]
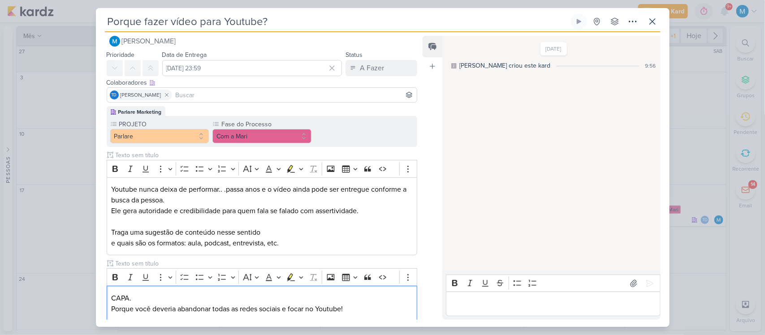
click at [254, 94] on input at bounding box center [294, 95] width 241 height 11
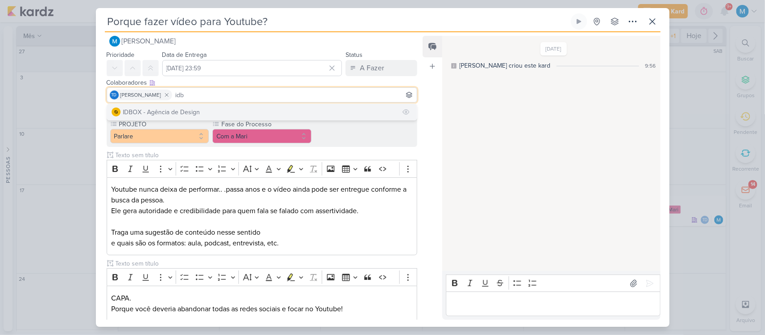
type input "idb"
click at [254, 108] on button "IDBOX - Agência de Design" at bounding box center [262, 112] width 310 height 16
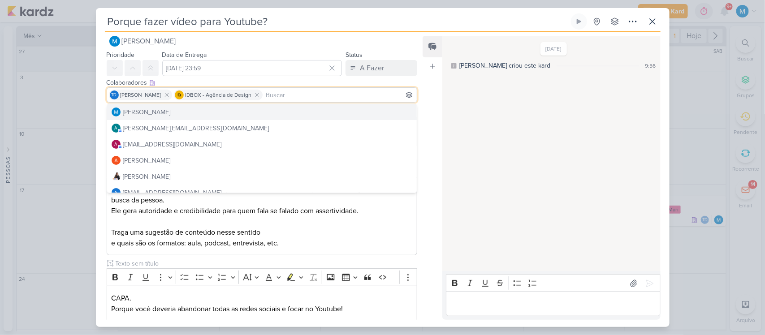
click at [431, 120] on div "Feed Atrelar email Solte o email para atrelar ao kard" at bounding box center [432, 178] width 20 height 284
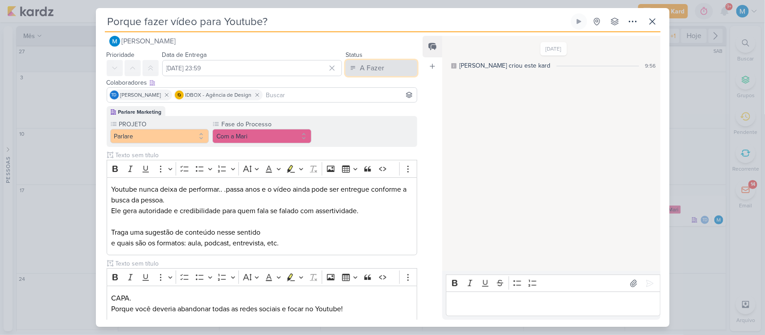
click at [360, 70] on div "A Fazer" at bounding box center [372, 68] width 24 height 11
click at [370, 115] on div "Em Andamento" at bounding box center [374, 117] width 42 height 9
click at [431, 163] on div "Feed Atrelar email Solte o email para atrelar ao kard" at bounding box center [432, 178] width 20 height 284
click at [251, 131] on button "Com a Mari" at bounding box center [261, 136] width 99 height 14
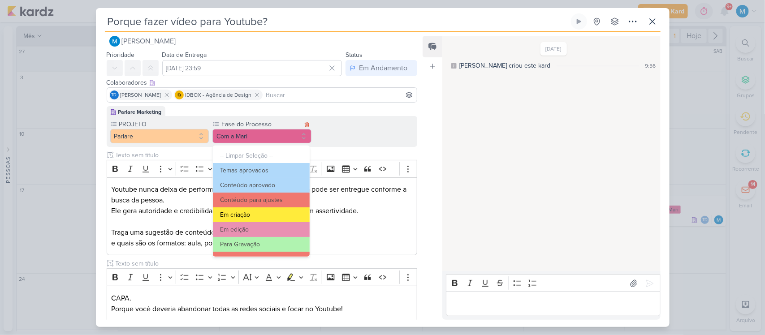
click at [266, 209] on button "Em criação" at bounding box center [261, 214] width 97 height 15
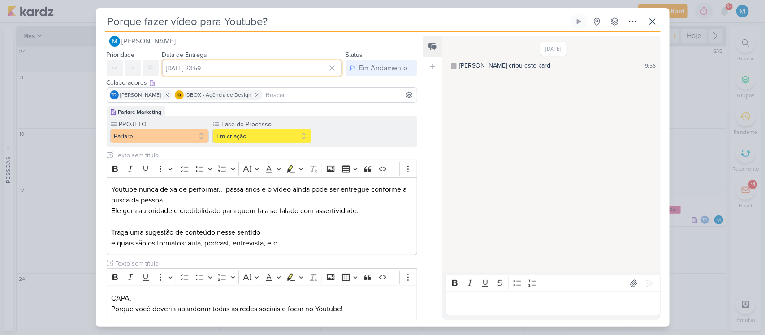
click at [231, 70] on input "[DATE] 23:59" at bounding box center [252, 68] width 180 height 16
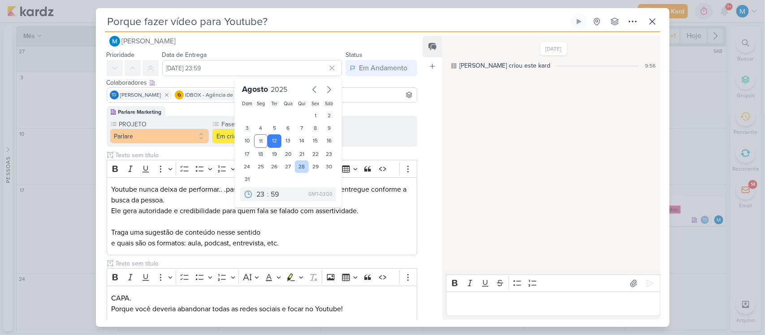
click at [300, 164] on div "28" at bounding box center [302, 166] width 14 height 13
type input "[DATE] 23:59"
click at [313, 238] on p "e quais são os formatos: aula, podcast, entrevista, etc." at bounding box center [261, 243] width 301 height 11
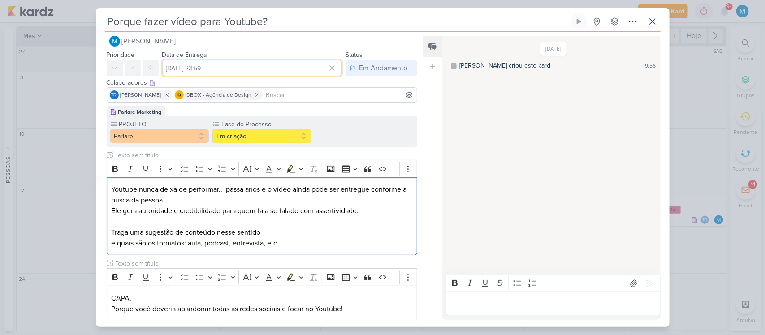
click at [246, 63] on input "[DATE] 23:59" at bounding box center [252, 68] width 180 height 16
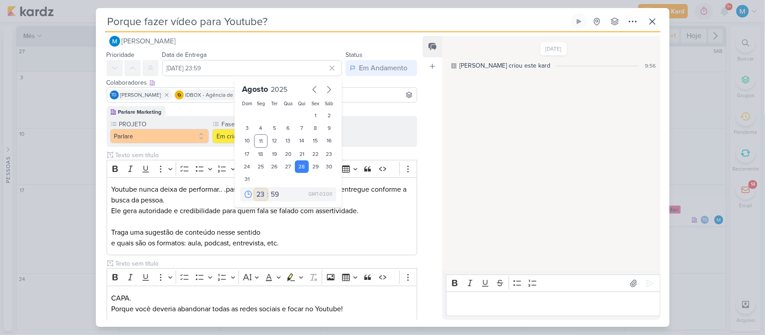
click at [258, 191] on select "00 01 02 03 04 05 06 07 08 09 10 11 12 13 14 15 16 17 18 19 20 21 22 23" at bounding box center [260, 194] width 13 height 11
select select "10"
click at [254, 189] on select "00 01 02 03 04 05 06 07 08 09 10 11 12 13 14 15 16 17 18 19 20 21 22 23" at bounding box center [260, 194] width 13 height 11
type input "[DATE] 10:59"
click at [310, 234] on p "Traga uma sugestão de conteúdo nesse sentido" at bounding box center [261, 232] width 301 height 11
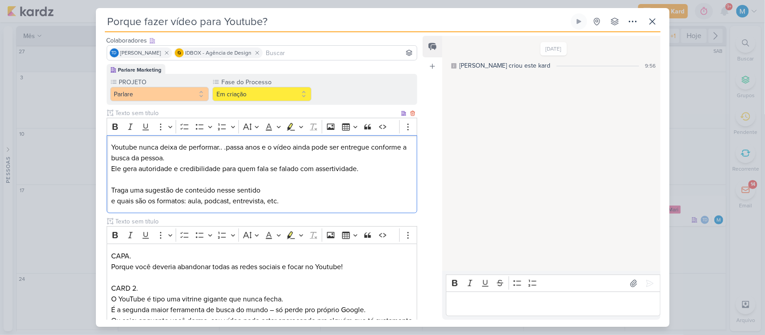
scroll to position [60, 0]
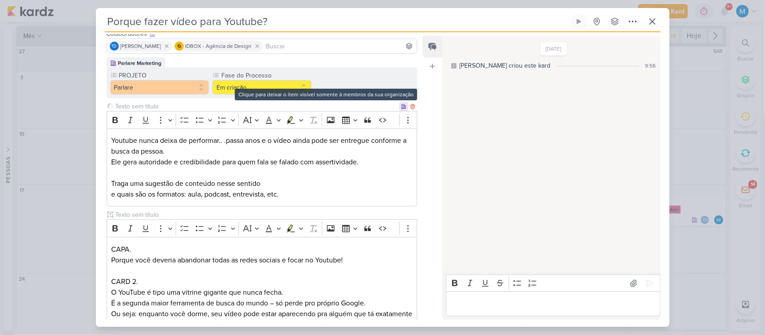
click at [401, 108] on icon at bounding box center [403, 106] width 5 height 5
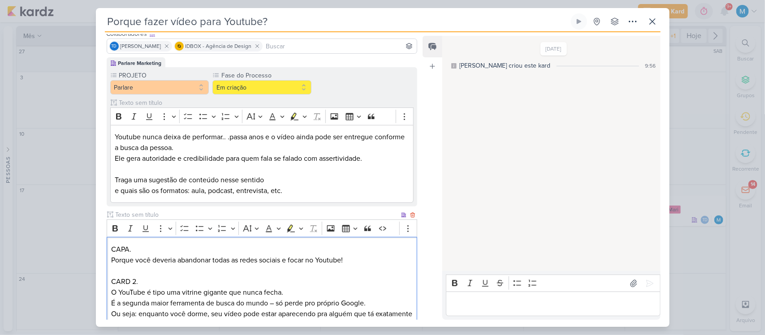
click at [280, 260] on p "Porque você deveria abandonar todas as redes sociais e focar no Youtube!" at bounding box center [261, 260] width 301 height 11
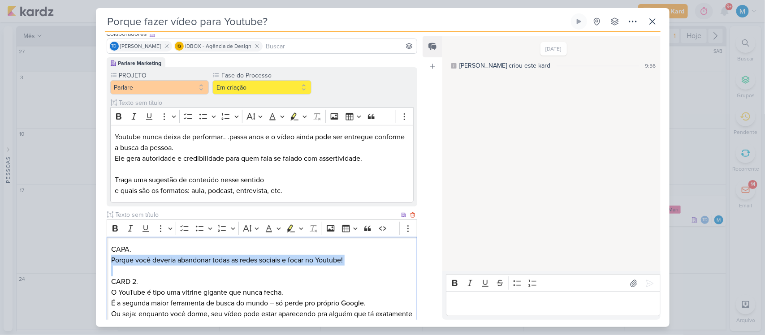
click at [280, 260] on p "Porque você deveria abandonar todas as redes sociais e focar no Youtube!" at bounding box center [261, 260] width 301 height 11
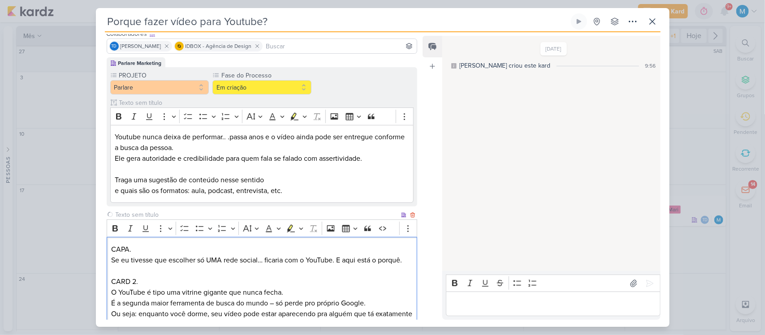
click at [141, 258] on p "Se eu tivesse que escolher só UMA rede social… ficaria com o YouTube. E aqui es…" at bounding box center [261, 260] width 301 height 11
click at [335, 256] on p "Se eu tivesse que escolher só UMA rede social… ficaria com o YouTube. E aqui es…" at bounding box center [261, 260] width 301 height 11
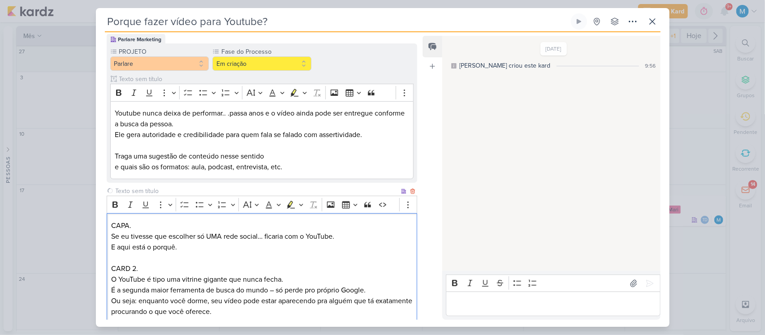
scroll to position [85, 0]
drag, startPoint x: 144, startPoint y: 223, endPoint x: 108, endPoint y: 219, distance: 36.5
click at [113, 202] on icon "Editor toolbar" at bounding box center [114, 204] width 5 height 6
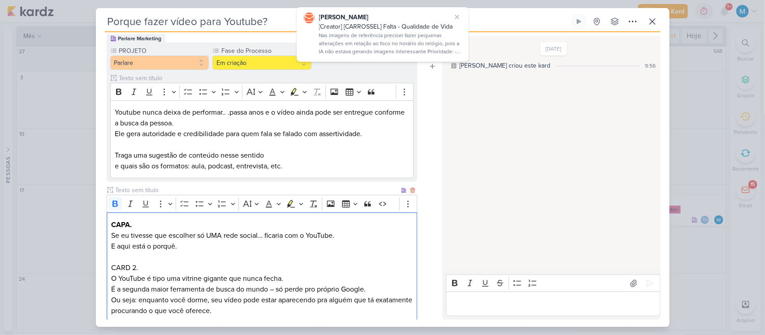
scroll to position [158, 0]
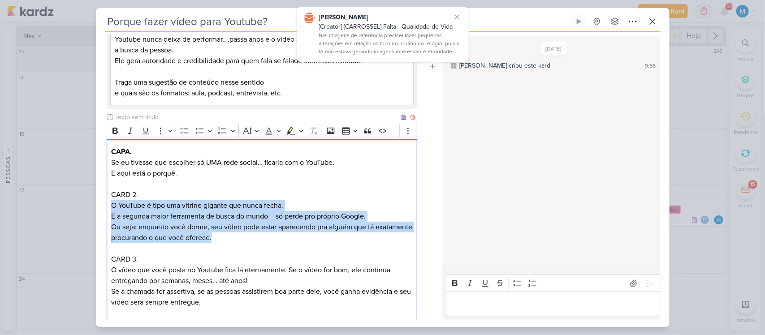
drag, startPoint x: 264, startPoint y: 234, endPoint x: 110, endPoint y: 204, distance: 157.4
click at [110, 204] on div "CAPA. Se eu tivesse que escolher só UMA rede social… ficaria com o YouTube. E a…" at bounding box center [262, 334] width 311 height 390
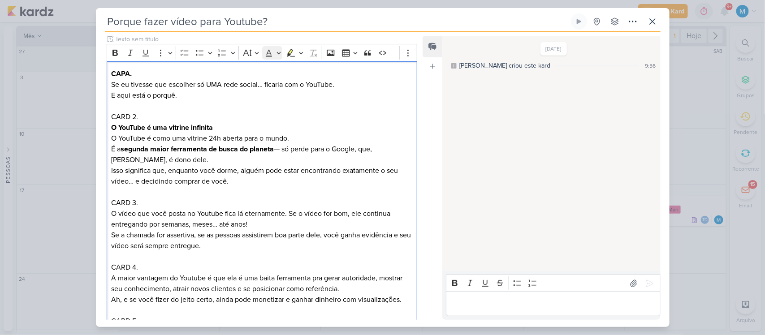
scroll to position [236, 0]
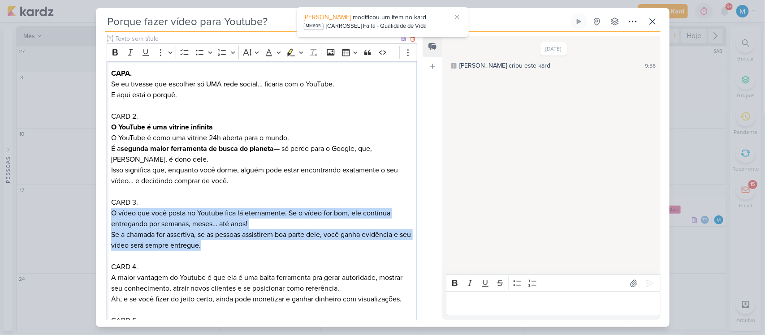
drag, startPoint x: 226, startPoint y: 245, endPoint x: 109, endPoint y: 214, distance: 121.5
click at [109, 214] on div "CAPA. Se eu tivesse que escolher só UMA rede social… ficaria com o YouTube. E a…" at bounding box center [262, 267] width 311 height 412
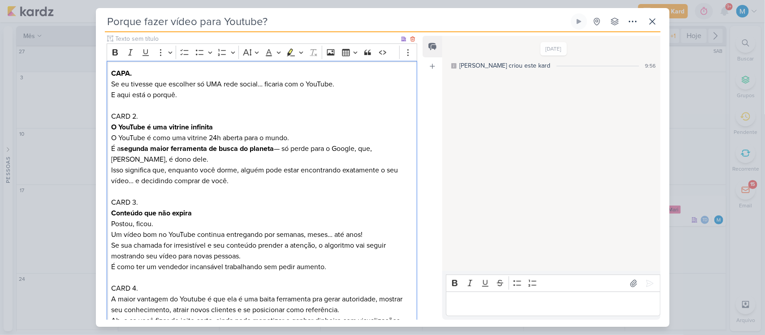
click at [380, 243] on p "Conteúdo que não expira Postou, ficou. Um vídeo bom no YouTube continua entrega…" at bounding box center [261, 240] width 301 height 64
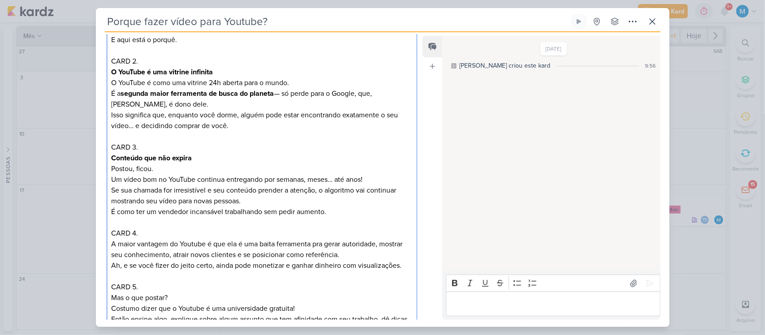
scroll to position [295, 0]
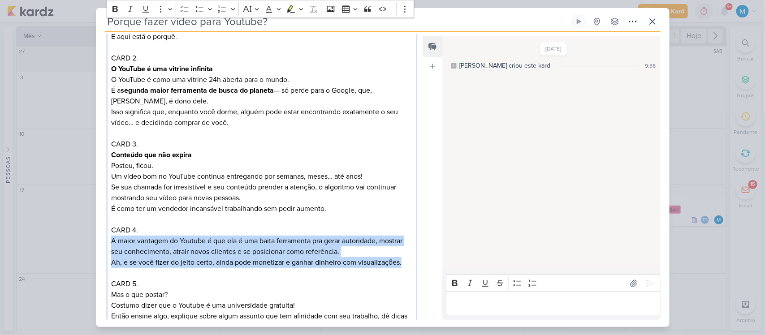
drag, startPoint x: 111, startPoint y: 242, endPoint x: 402, endPoint y: 261, distance: 291.7
click at [402, 261] on p "A maior vantagem do Youtube é que ela é uma baita ferramenta pra gerar autorida…" at bounding box center [261, 252] width 301 height 32
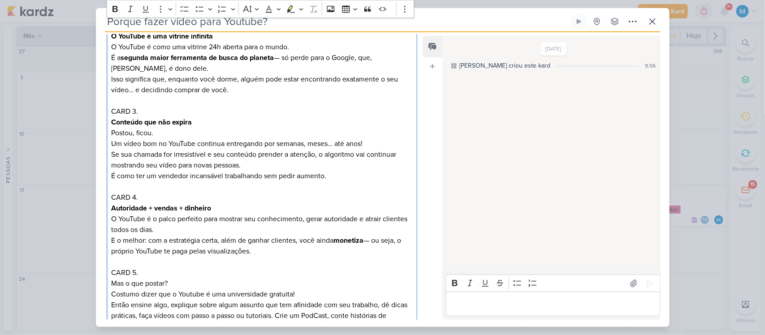
scroll to position [328, 0]
click at [372, 241] on p "Autoridade + vendas + dinheiro O YouTube é o palco perfeito para mostrar seu co…" at bounding box center [261, 229] width 301 height 54
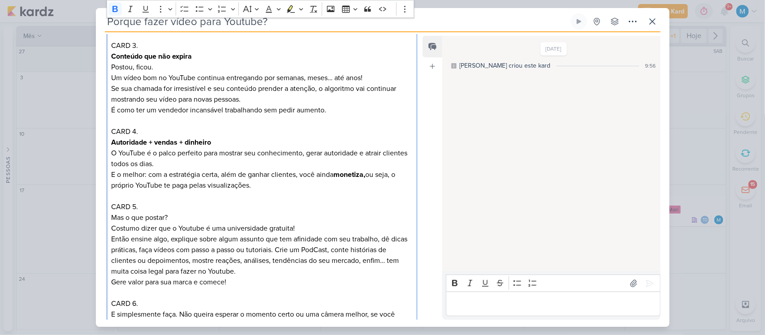
scroll to position [394, 0]
drag, startPoint x: 144, startPoint y: 47, endPoint x: 106, endPoint y: 44, distance: 38.2
click at [106, 44] on div "Parlare Marketing PROJETO [GEOGRAPHIC_DATA] Fase do Processo" at bounding box center [258, 43] width 325 height 638
click at [116, 10] on icon "Editor toolbar" at bounding box center [115, 8] width 9 height 9
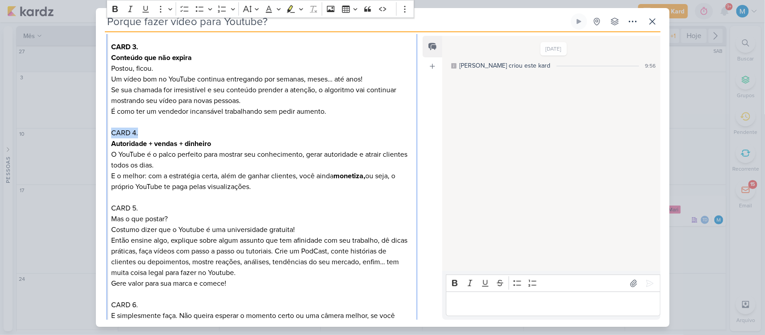
drag, startPoint x: 139, startPoint y: 133, endPoint x: 104, endPoint y: 129, distance: 35.2
click at [104, 129] on div "Parlare Marketing PROJETO [GEOGRAPHIC_DATA] Fase do Processo" at bounding box center [258, 45] width 325 height 638
click at [113, 10] on icon "Editor toolbar" at bounding box center [114, 9] width 5 height 6
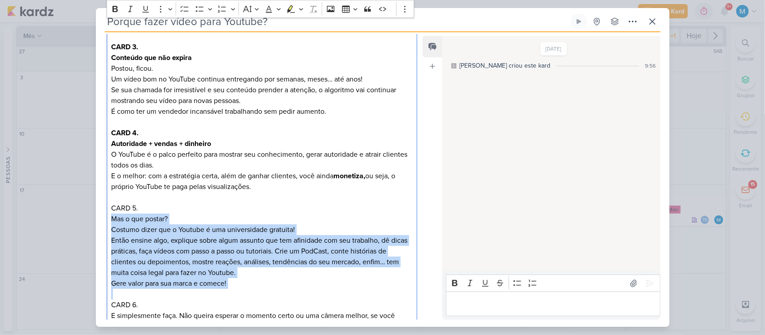
drag, startPoint x: 261, startPoint y: 288, endPoint x: 110, endPoint y: 222, distance: 164.9
click at [110, 222] on div "CAPA. Se eu tivesse que escolher só UMA rede social… ficaria com o YouTube. E a…" at bounding box center [262, 132] width 311 height 455
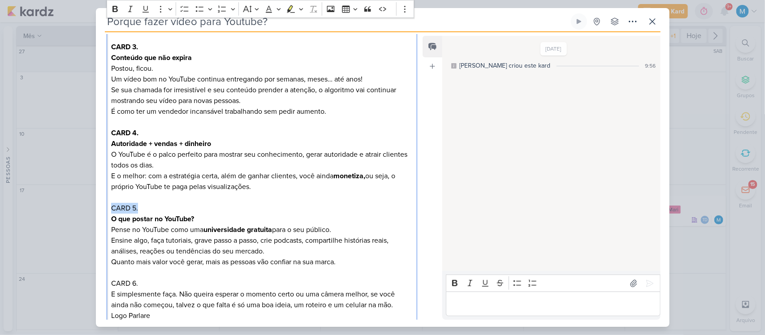
drag, startPoint x: 147, startPoint y: 205, endPoint x: 103, endPoint y: 204, distance: 43.9
click at [103, 204] on div "Parlare Marketing PROJETO [GEOGRAPHIC_DATA] Fase do Processo" at bounding box center [258, 34] width 325 height 616
click at [112, 10] on icon "Editor toolbar" at bounding box center [115, 8] width 9 height 9
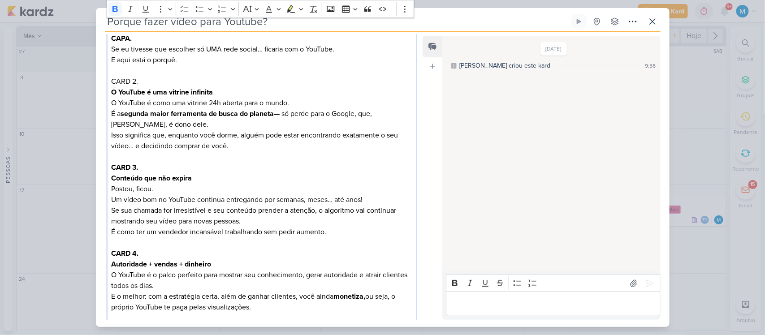
scroll to position [271, 0]
drag, startPoint x: 137, startPoint y: 82, endPoint x: 100, endPoint y: 73, distance: 38.2
click at [100, 73] on div "Parlare Marketing PROJETO [GEOGRAPHIC_DATA] Fase do Processo" at bounding box center [258, 155] width 325 height 616
click at [114, 15] on button "Bold" at bounding box center [114, 8] width 13 height 13
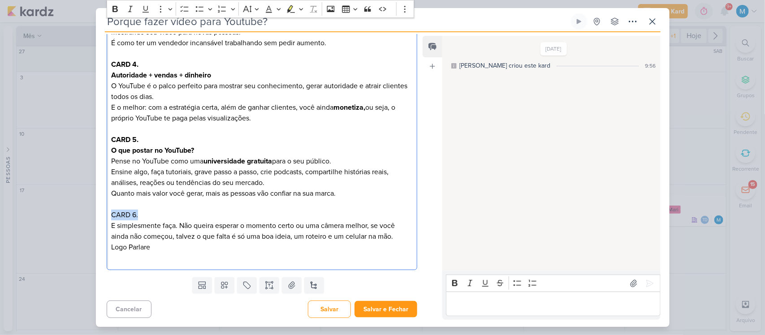
drag, startPoint x: 142, startPoint y: 218, endPoint x: 104, endPoint y: 215, distance: 38.6
click at [116, 12] on icon "Editor toolbar" at bounding box center [114, 9] width 5 height 6
click at [319, 204] on p "Editor editing area: main" at bounding box center [261, 204] width 301 height 11
drag, startPoint x: 160, startPoint y: 249, endPoint x: 105, endPoint y: 227, distance: 58.9
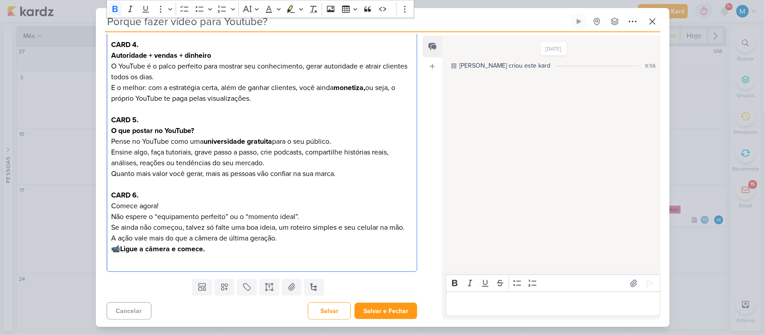
scroll to position [481, 0]
click at [321, 229] on p "Não espere o “equipamento perfeito” ou o “momento ideal”. Se ainda não começou,…" at bounding box center [261, 232] width 301 height 43
drag, startPoint x: 234, startPoint y: 251, endPoint x: 111, endPoint y: 245, distance: 123.3
click at [111, 245] on p "Não espere o “equipamento perfeito” ou o “momento ideal”. Se ainda não começou,…" at bounding box center [261, 232] width 301 height 43
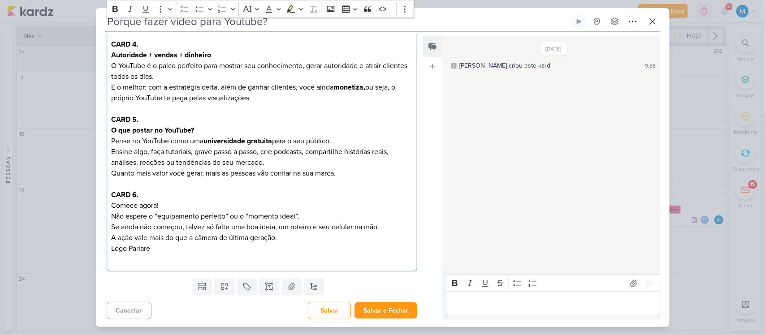
click at [477, 303] on p "Editor editing area: main" at bounding box center [553, 304] width 205 height 11
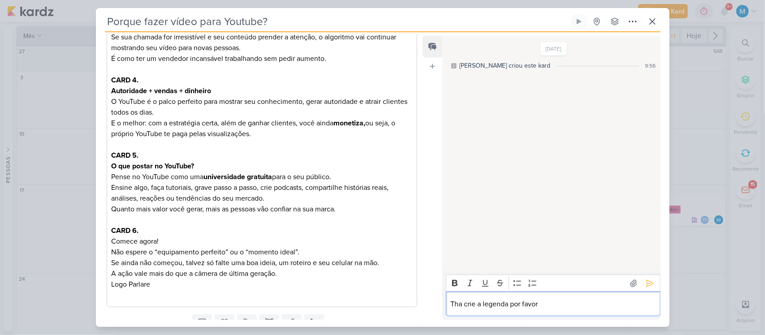
scroll to position [482, 0]
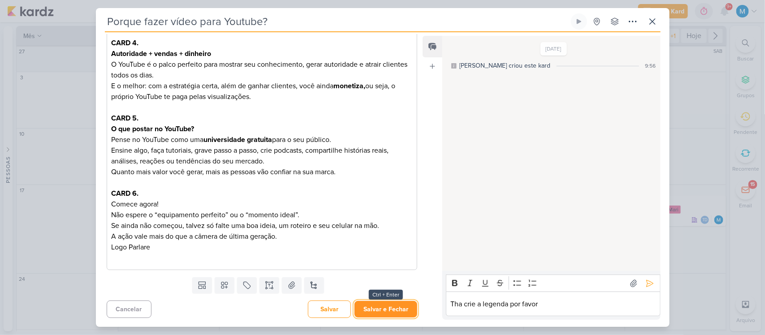
click at [384, 309] on button "Salvar e Fechar" at bounding box center [385, 309] width 63 height 17
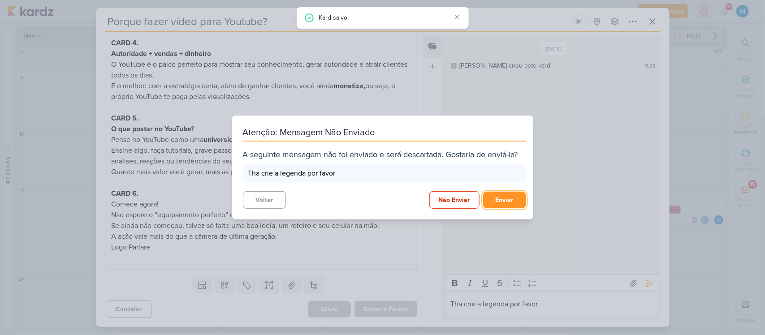
click at [501, 194] on button "Enviar" at bounding box center [504, 200] width 43 height 17
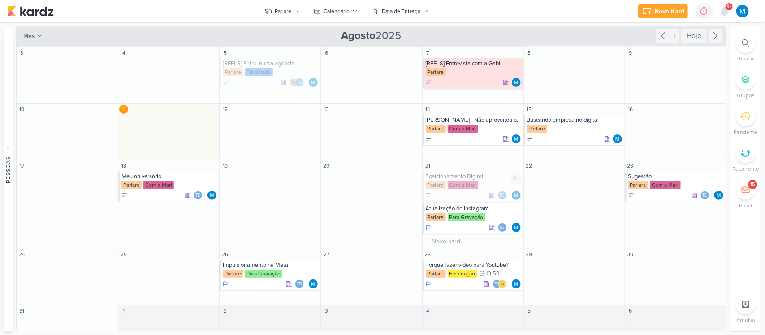
scroll to position [0, 0]
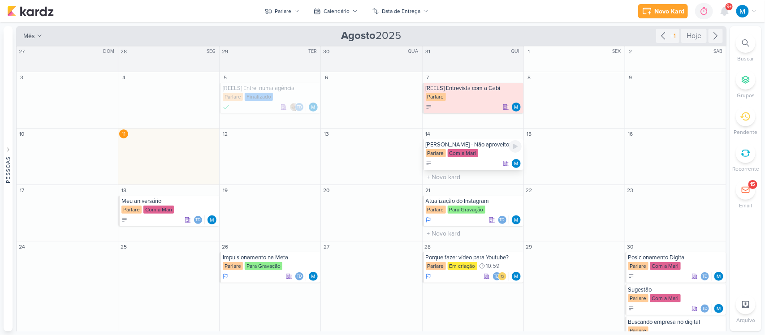
click at [482, 143] on div "[PERSON_NAME] - Não aproveitou oportunidades" at bounding box center [473, 144] width 96 height 7
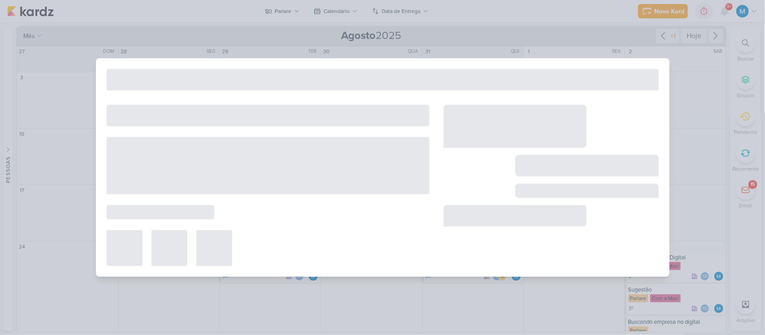
type input "[PERSON_NAME] - Não aproveitou oportunidades"
type input "[DATE] 23:59"
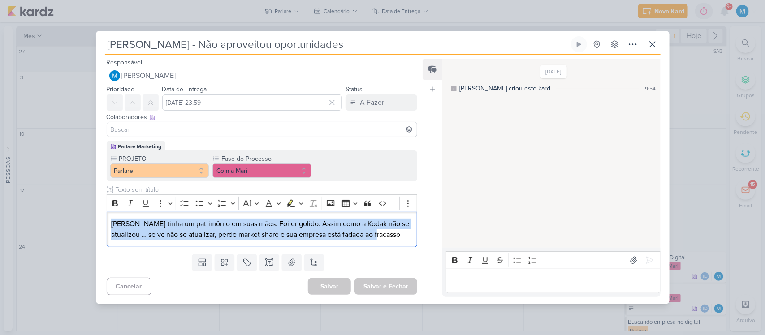
drag, startPoint x: 392, startPoint y: 242, endPoint x: 74, endPoint y: 198, distance: 321.1
click at [74, 198] on div "[PERSON_NAME] - Não aproveitou oportunidades Criado por mim" at bounding box center [382, 167] width 765 height 335
copy p "[PERSON_NAME] tinha um patrimônio em suas mãos. Foi engolido. Assim como a Koda…"
click at [276, 172] on button "Com a Mari" at bounding box center [261, 170] width 99 height 14
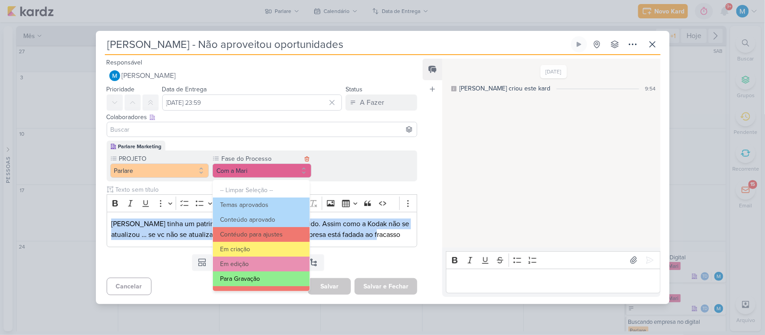
click at [267, 277] on button "Para Gravação" at bounding box center [261, 278] width 97 height 15
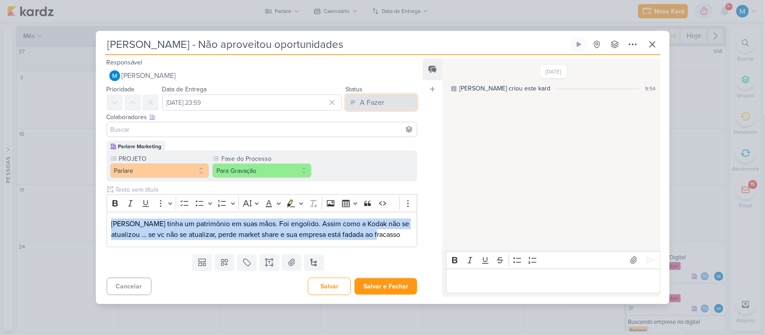
click at [376, 106] on div "A Fazer" at bounding box center [372, 102] width 24 height 11
click at [381, 150] on div "Em Andamento" at bounding box center [374, 152] width 42 height 9
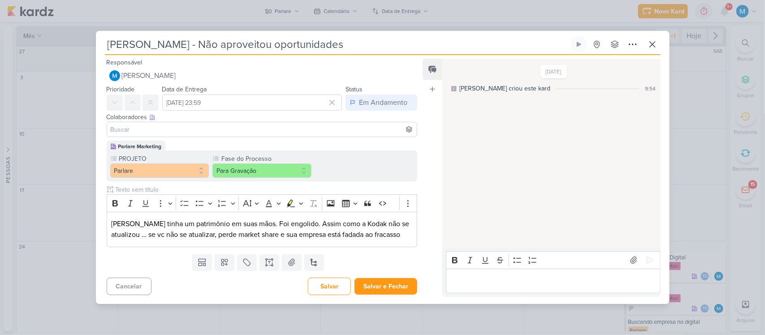
click at [256, 131] on input at bounding box center [262, 129] width 306 height 11
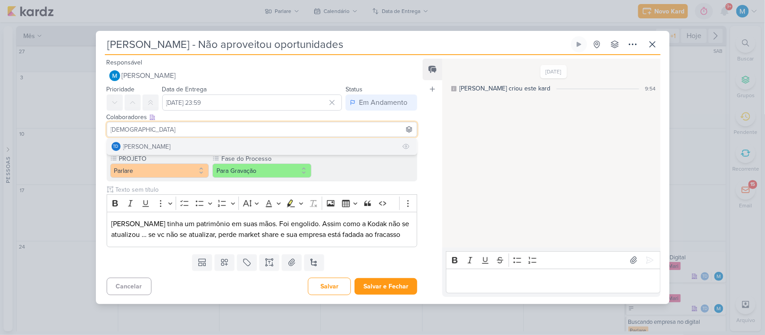
type input "[DEMOGRAPHIC_DATA]"
click at [252, 143] on button "Td Thais de carvalho" at bounding box center [262, 146] width 310 height 16
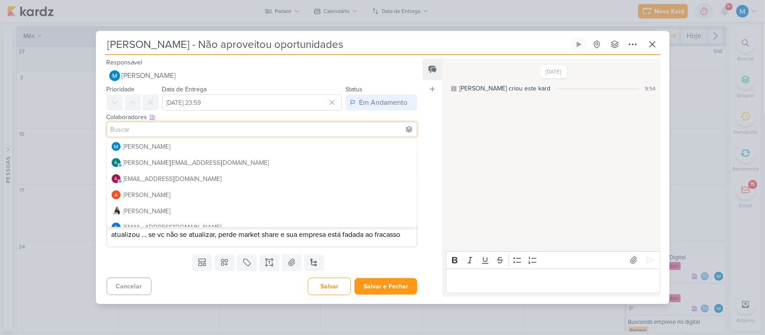
click at [431, 162] on div "Feed Atrelar email Solte o email para atrelar ao kard" at bounding box center [432, 178] width 20 height 238
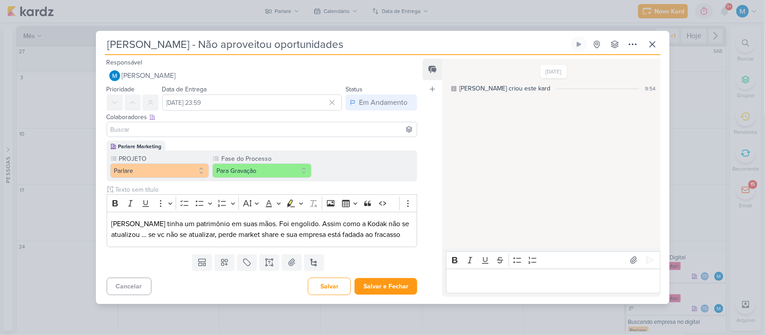
click at [278, 129] on input at bounding box center [262, 129] width 306 height 11
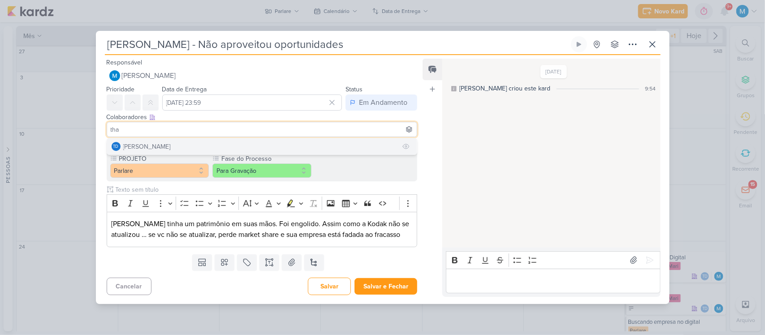
type input "tha"
click at [223, 144] on button "Td Thais de carvalho" at bounding box center [262, 146] width 310 height 16
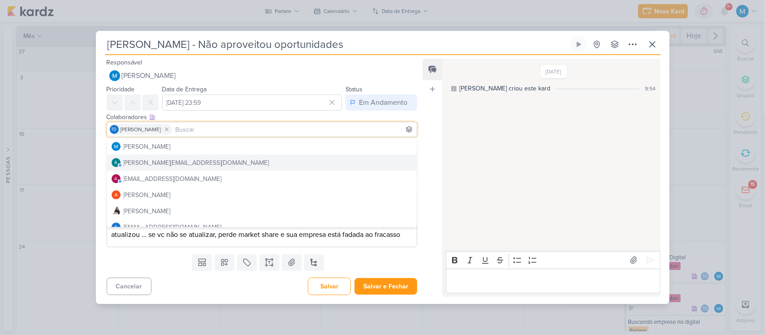
click at [428, 174] on div "Feed Atrelar email Solte o email para atrelar ao kard" at bounding box center [432, 178] width 20 height 238
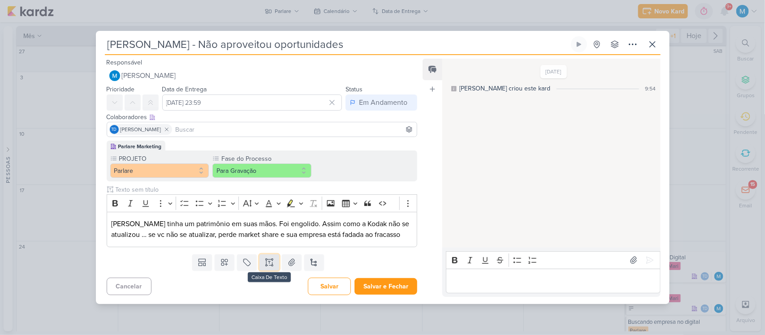
click at [266, 265] on icon at bounding box center [266, 265] width 1 height 1
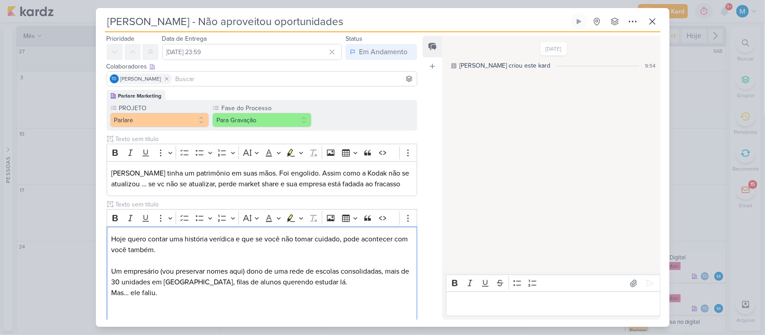
scroll to position [37, 0]
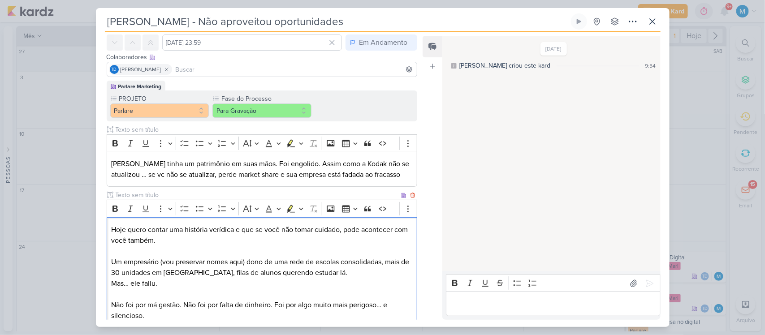
click at [276, 305] on p "Um empresário (vou preservar nomes aqui) dono de uma rede de escolas consolidad…" at bounding box center [261, 289] width 301 height 64
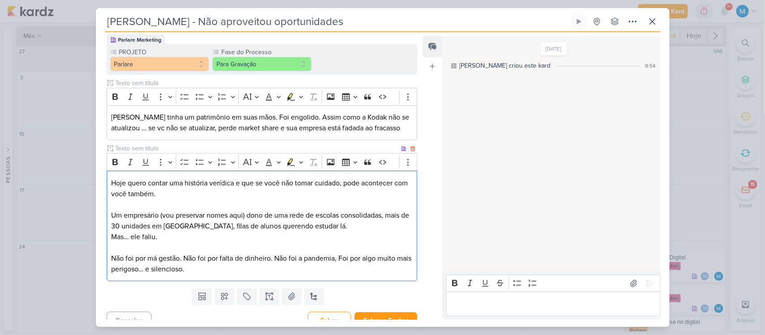
scroll to position [84, 0]
click at [209, 267] on p "Um empresário (vou preservar nomes aqui) dono de uma rede de escolas consolidad…" at bounding box center [261, 242] width 301 height 64
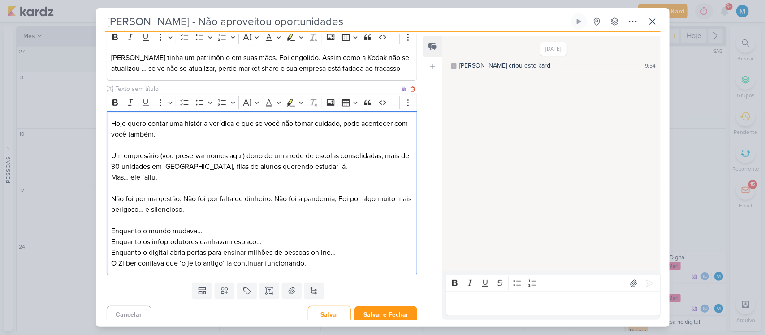
scroll to position [149, 0]
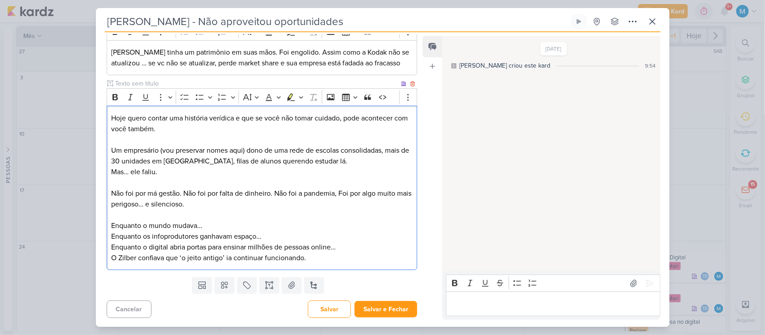
click at [218, 224] on p "Enquanto o mundo mudava… Enquanto os infoprodutores ganhavam espaço… Enquanto o…" at bounding box center [261, 241] width 301 height 43
click at [149, 237] on p "Enquanto o mundo mudava… O consumo por cursos agora eram virtuais, Enquanto os …" at bounding box center [261, 241] width 301 height 43
click at [120, 237] on p "Enquanto o mundo mudava… O consumo por cursos agora eram virtuais, infoprodutor…" at bounding box center [261, 241] width 301 height 43
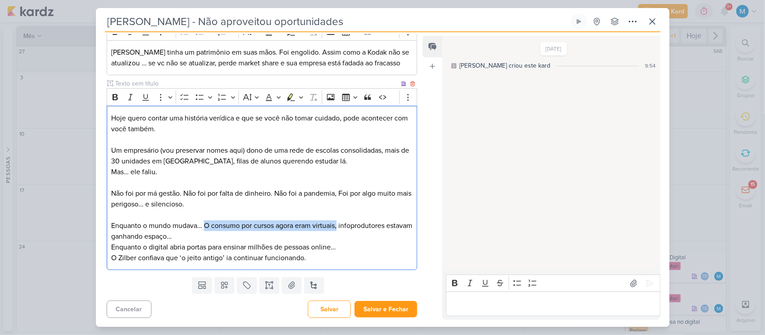
drag, startPoint x: 204, startPoint y: 223, endPoint x: 339, endPoint y: 225, distance: 134.4
click at [339, 225] on p "Enquanto o mundo mudava… O consumo por cursos agora eram virtuais, infoprodutor…" at bounding box center [261, 241] width 301 height 43
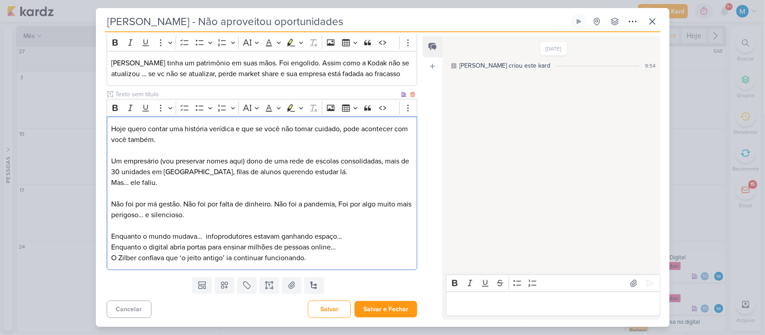
scroll to position [138, 0]
click at [337, 236] on p "Enquanto o mundo mudava… infoprodutores estavam ganhando espaço… Enquanto o dig…" at bounding box center [261, 247] width 301 height 32
click at [365, 236] on p "Enquanto o mundo mudava… infoprodutores estavam ganhando espaço nquanto o digit…" at bounding box center [261, 247] width 301 height 32
click at [381, 236] on p "Enquanto o mundo mudava… infoprodutores estavam ganhando espaço com o digital a…" at bounding box center [261, 247] width 301 height 32
click at [124, 258] on p "Enquanto o mundo mudava… infoprodutores estavam ganhando espaço com o digital q…" at bounding box center [261, 247] width 301 height 32
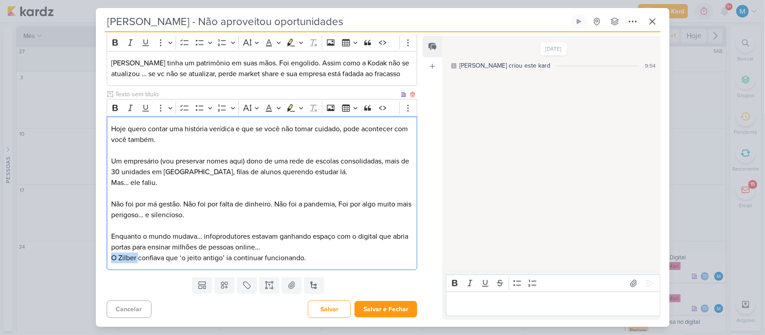
drag, startPoint x: 138, startPoint y: 258, endPoint x: 107, endPoint y: 256, distance: 31.0
click at [107, 256] on div "Hoje quero contar uma história verídica e que se você não tomar cuidado, pode a…" at bounding box center [262, 193] width 311 height 154
click at [343, 256] on p "Enquanto o mundo mudava… infoprodutores estavam ganhando espaço com o digital q…" at bounding box center [261, 247] width 301 height 32
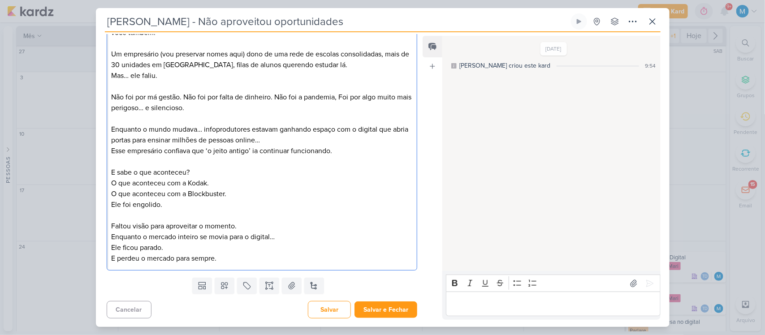
scroll to position [245, 0]
click at [218, 238] on p "Faltou visão para aproveitar o momento. Enquanto o mercado inteiro se movia par…" at bounding box center [261, 241] width 301 height 43
click at [212, 247] on p "Faltou visão para aproveitar o momento. Enquanto o mercado inteiro se movia par…" at bounding box center [261, 241] width 301 height 43
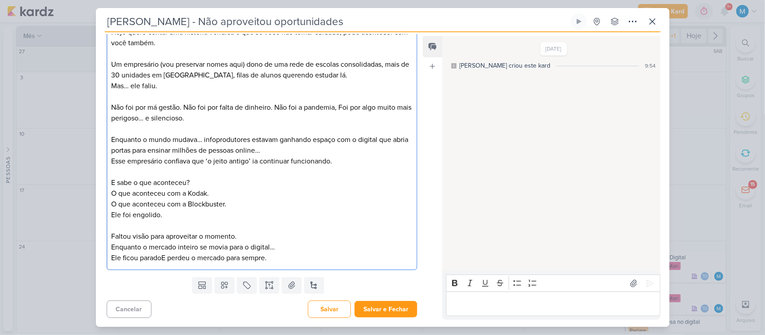
scroll to position [235, 0]
click at [195, 256] on p "Faltou visão para aproveitar o momento. Enquanto o mercado inteiro se movia par…" at bounding box center [261, 247] width 301 height 32
drag, startPoint x: 258, startPoint y: 260, endPoint x: 334, endPoint y: 256, distance: 76.2
click at [334, 256] on p "Faltou visão para aproveitar o momento. Enquanto o mercado inteiro se movia par…" at bounding box center [261, 247] width 301 height 32
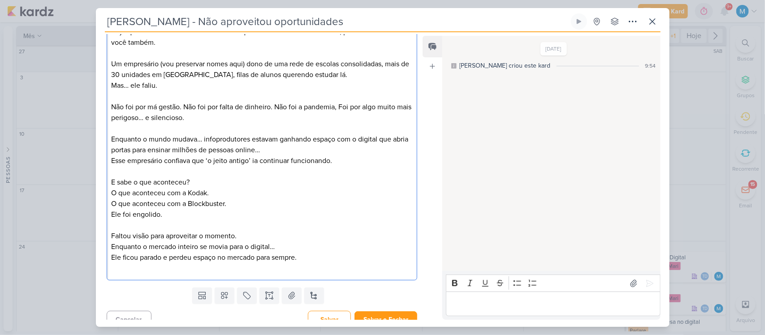
scroll to position [245, 0]
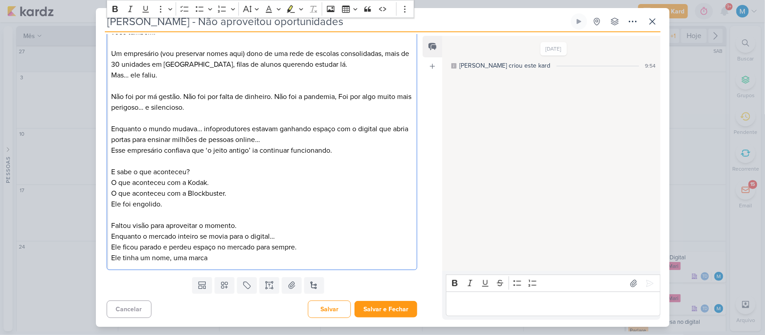
click at [255, 177] on p "Enquanto o mundo mudava… infoprodutores estavam ganhando espaço com o digital q…" at bounding box center [261, 167] width 301 height 86
drag, startPoint x: 200, startPoint y: 179, endPoint x: 169, endPoint y: 191, distance: 33.4
click at [169, 191] on p "Enquanto o mundo mudava… infoprodutores estavam ganhando espaço com o digital q…" at bounding box center [261, 167] width 301 height 86
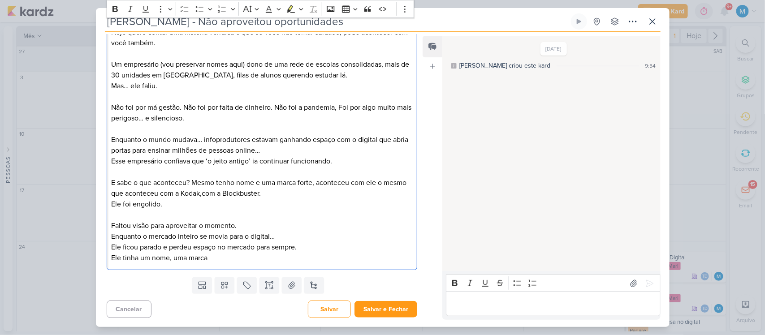
scroll to position [235, 0]
drag, startPoint x: 239, startPoint y: 256, endPoint x: 90, endPoint y: 271, distance: 149.5
click at [90, 271] on div "[PERSON_NAME] - Não aproveitou oportunidades Criado por mim" at bounding box center [382, 167] width 765 height 335
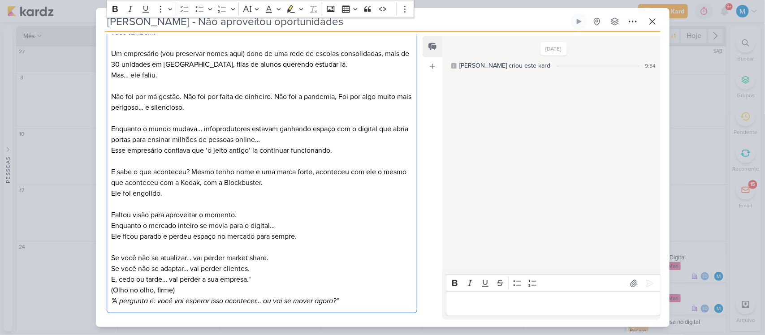
click at [185, 258] on p "Se você não se atualizar… vai perder market share. Se você não se adaptar… vai …" at bounding box center [261, 269] width 301 height 32
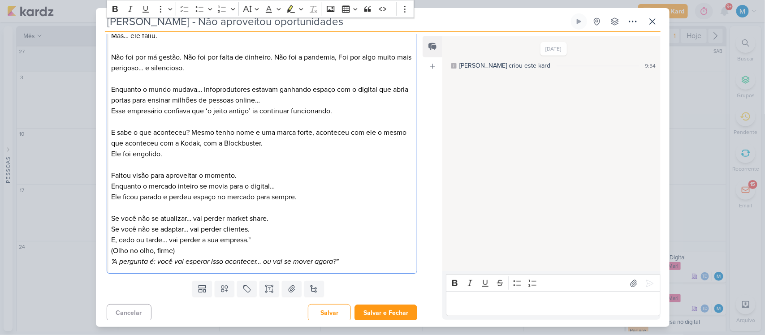
scroll to position [289, 0]
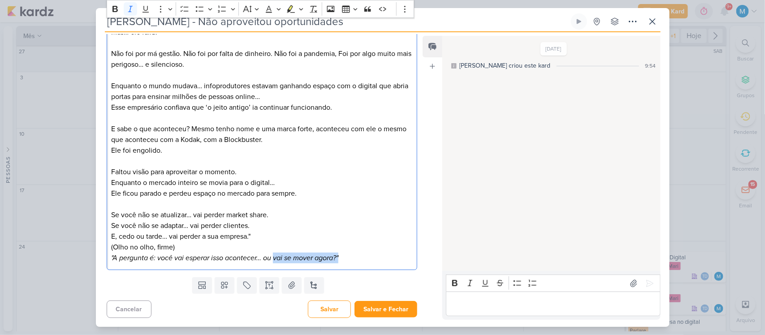
drag, startPoint x: 274, startPoint y: 258, endPoint x: 370, endPoint y: 265, distance: 96.1
click at [370, 265] on div "Hoje quero contar uma história verídica e que se você não tomar cuidado, pode a…" at bounding box center [262, 118] width 311 height 304
click at [113, 254] on icon ""A pergunta é: você vai esperar isso acontecer… ou" at bounding box center [191, 258] width 160 height 9
click at [283, 254] on p "(Olho no olho, firme) A pergunta é: você vai esperar isso acontecer… ou" at bounding box center [261, 252] width 301 height 21
click at [400, 305] on button "Salvar e Fechar" at bounding box center [385, 309] width 63 height 17
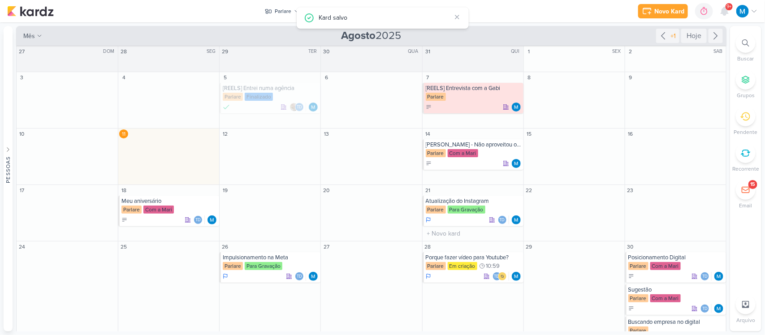
scroll to position [0, 0]
click at [460, 261] on div "Porque fazer vídeo para Youtube?" at bounding box center [473, 257] width 96 height 7
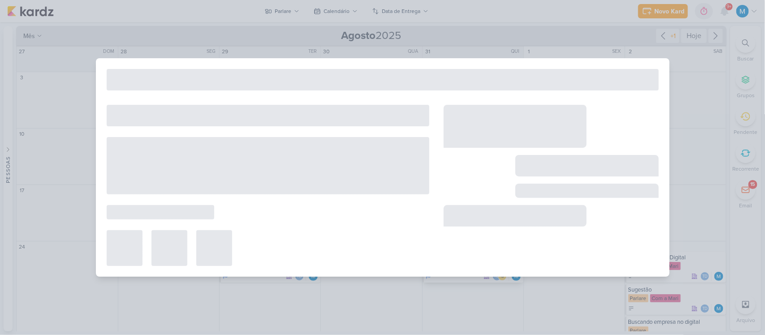
type input "Porque fazer vídeo para Youtube?"
type input "[DATE] 10:59"
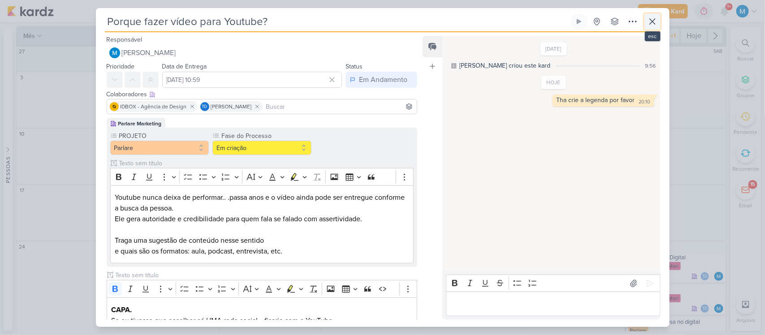
click at [648, 25] on icon at bounding box center [652, 21] width 11 height 11
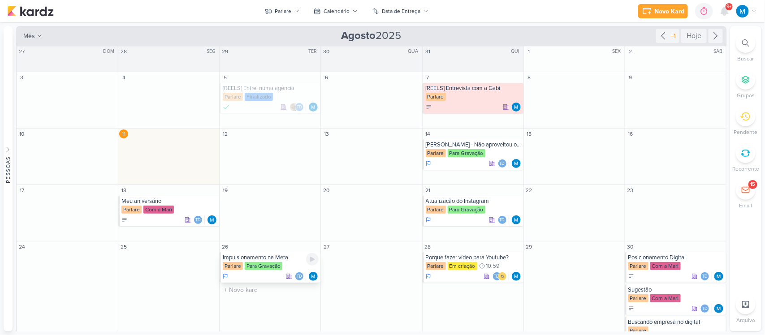
click at [255, 260] on div "Impulsionamento na Meta" at bounding box center [271, 257] width 96 height 7
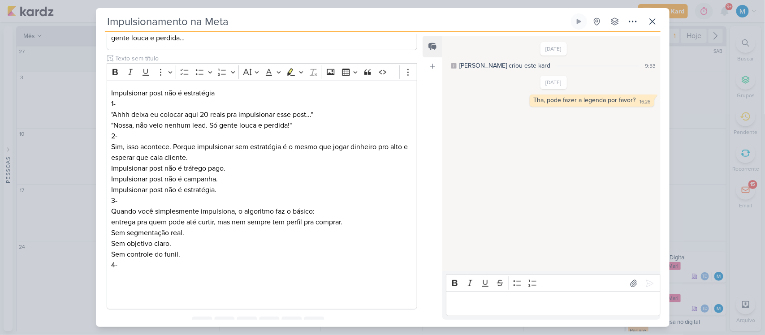
scroll to position [175, 0]
click at [658, 22] on button at bounding box center [652, 21] width 16 height 16
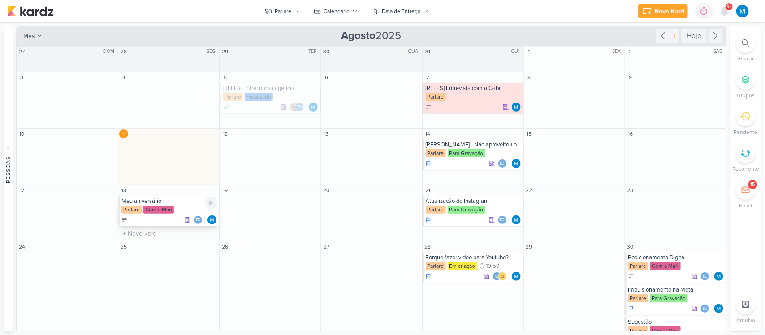
click at [144, 200] on div "Meu aniversário" at bounding box center [169, 201] width 96 height 7
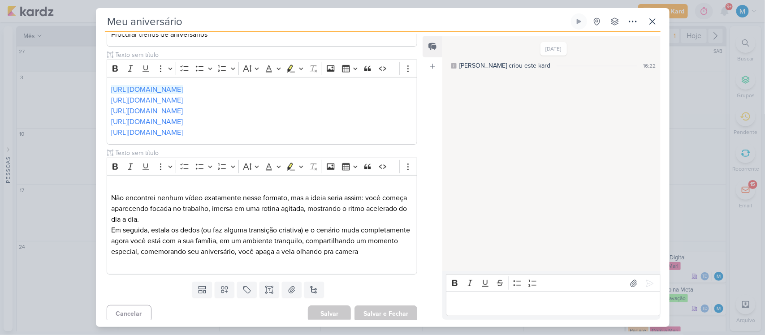
scroll to position [172, 0]
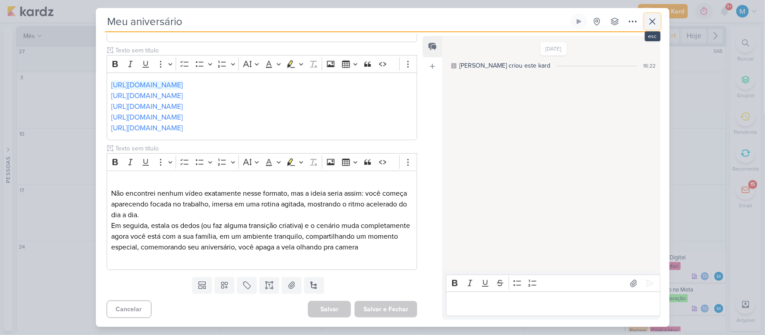
click at [649, 21] on icon at bounding box center [652, 21] width 11 height 11
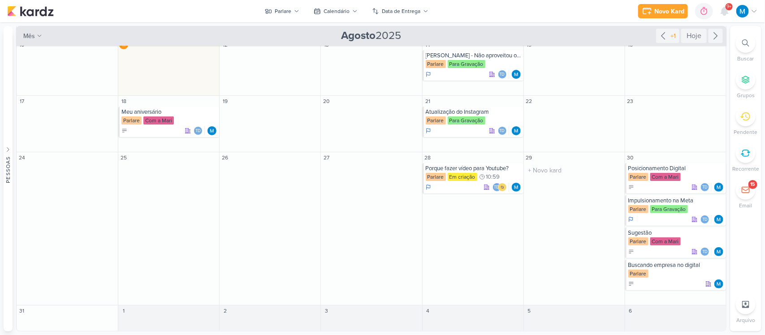
scroll to position [0, 0]
